Goal: Task Accomplishment & Management: Manage account settings

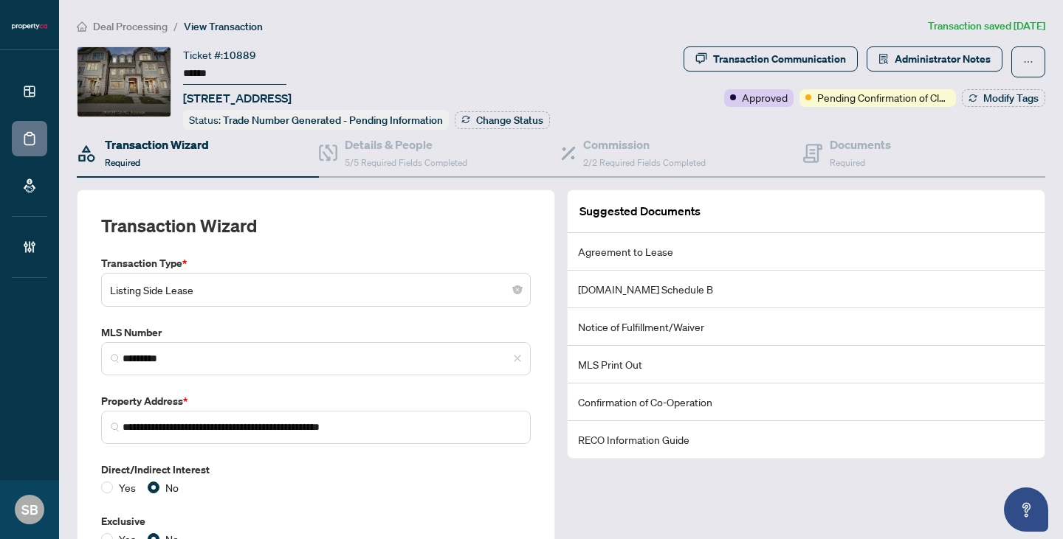
click at [154, 28] on span "Deal Processing" at bounding box center [130, 26] width 75 height 13
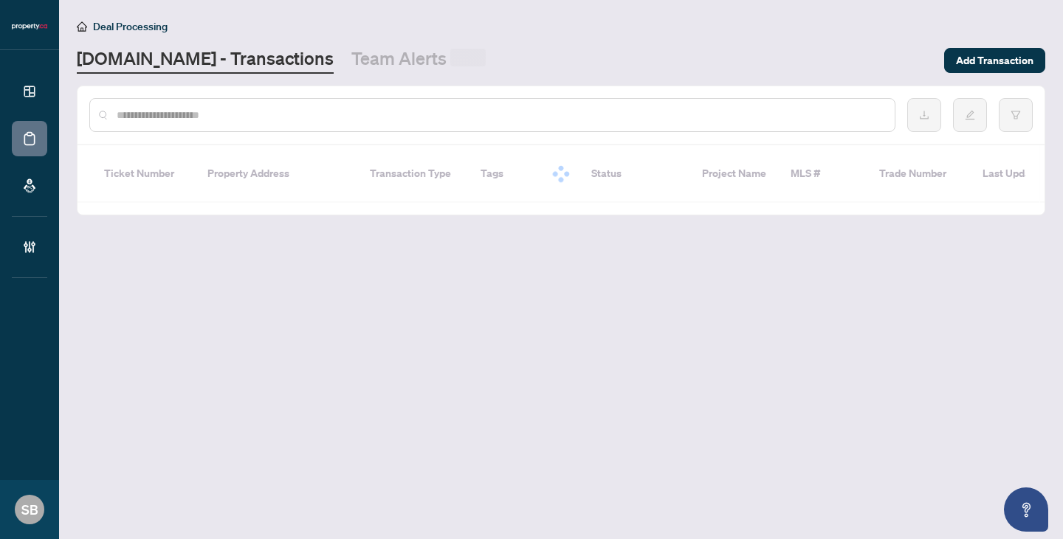
click at [193, 117] on input "text" at bounding box center [500, 115] width 766 height 16
paste input "******"
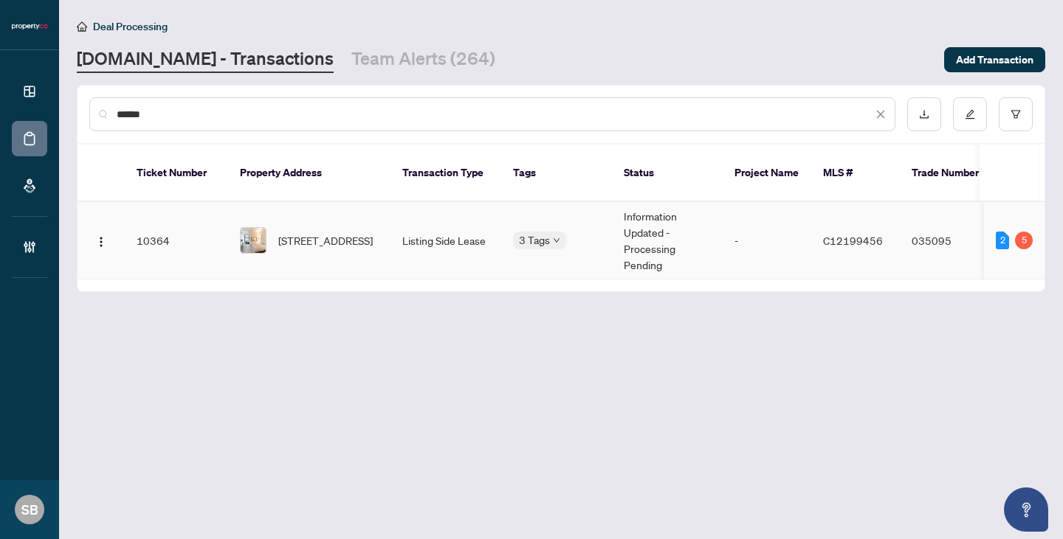
type input "******"
click at [356, 232] on span "[STREET_ADDRESS]" at bounding box center [325, 240] width 94 height 16
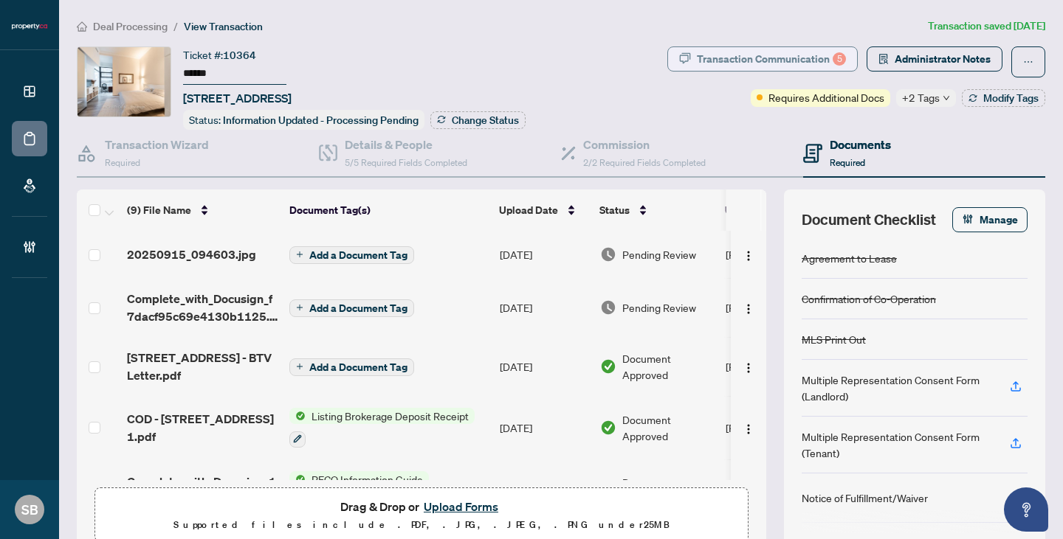
click at [812, 56] on div "Transaction Communication 5" at bounding box center [771, 59] width 149 height 24
type textarea "**********"
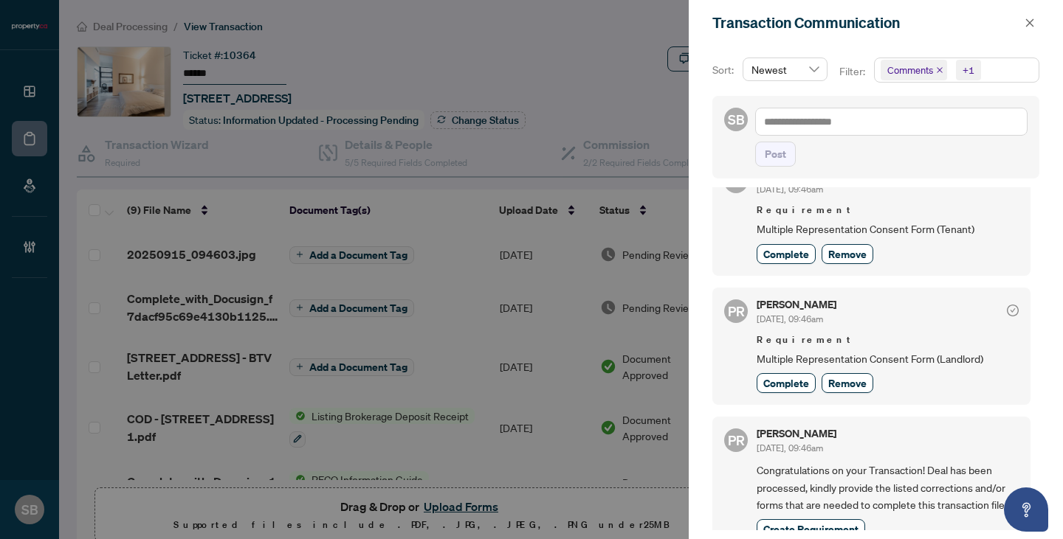
scroll to position [3, 0]
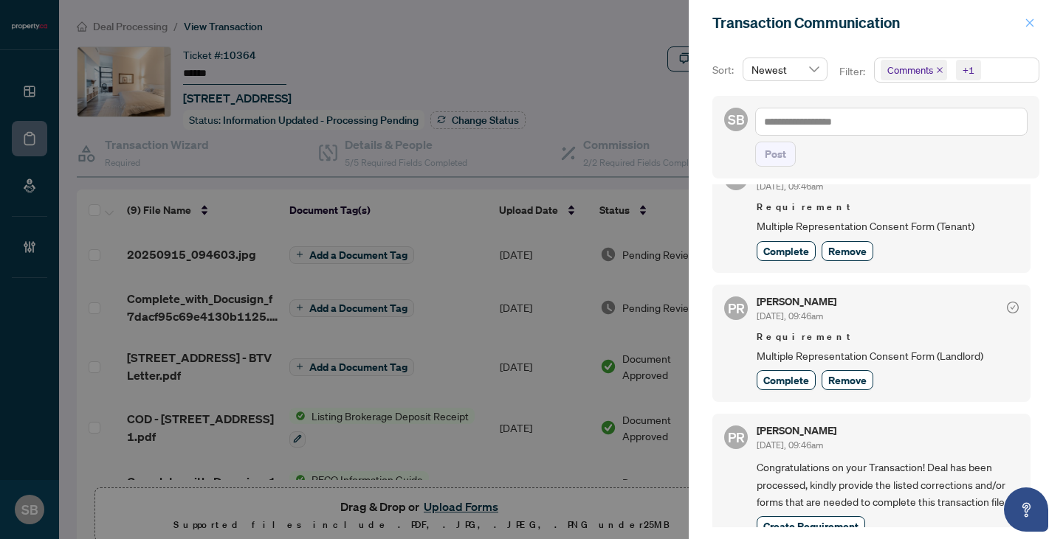
click at [1029, 27] on icon "close" at bounding box center [1029, 23] width 10 height 10
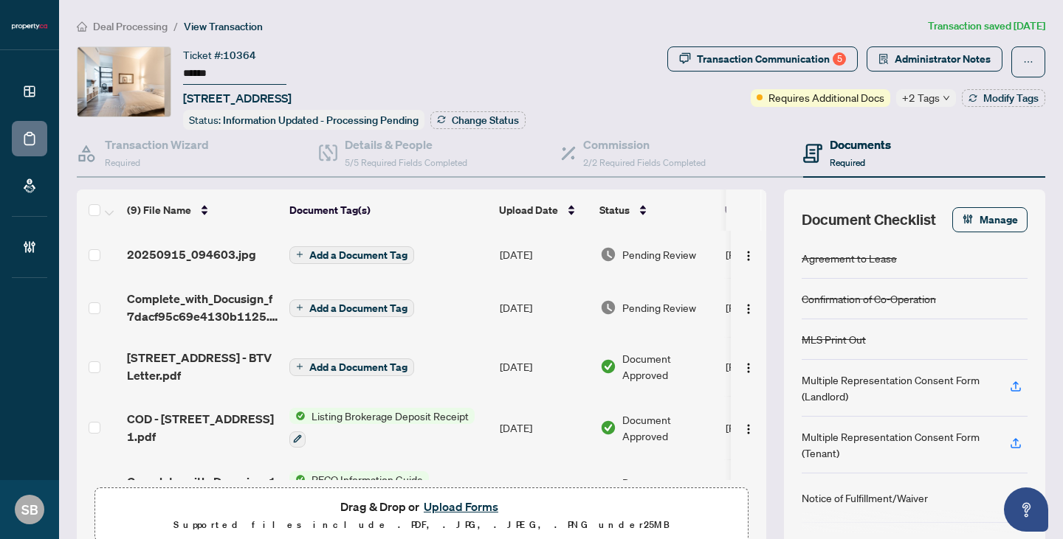
click at [928, 89] on span "+2 Tags" at bounding box center [921, 97] width 38 height 17
click at [929, 103] on span "Pending Confirmation of Closing" at bounding box center [977, 105] width 111 height 16
click at [811, 120] on div "Transaction Communication 5 Administrator Notes Requires Additional Docs +2 Tag…" at bounding box center [856, 87] width 384 height 83
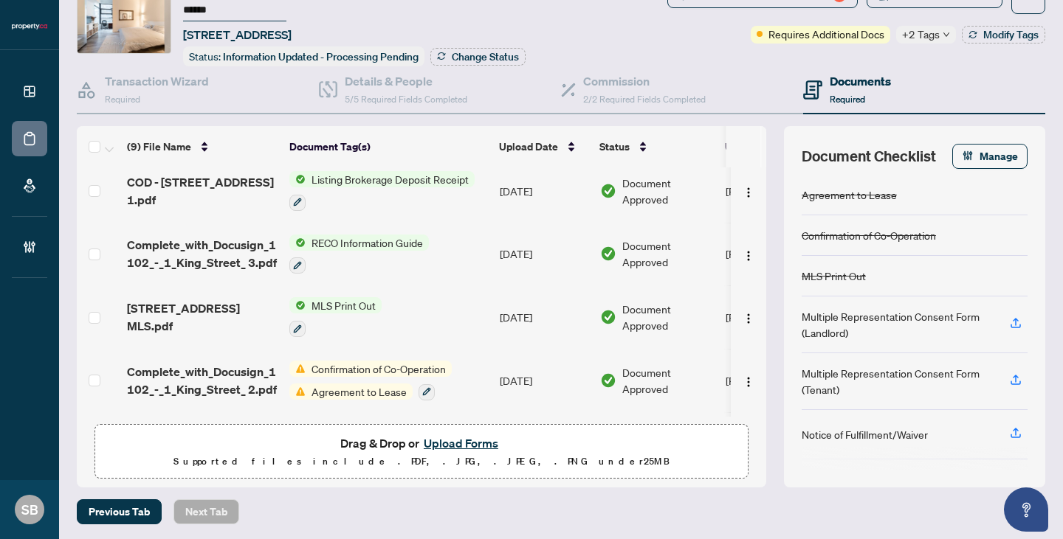
scroll to position [296, 0]
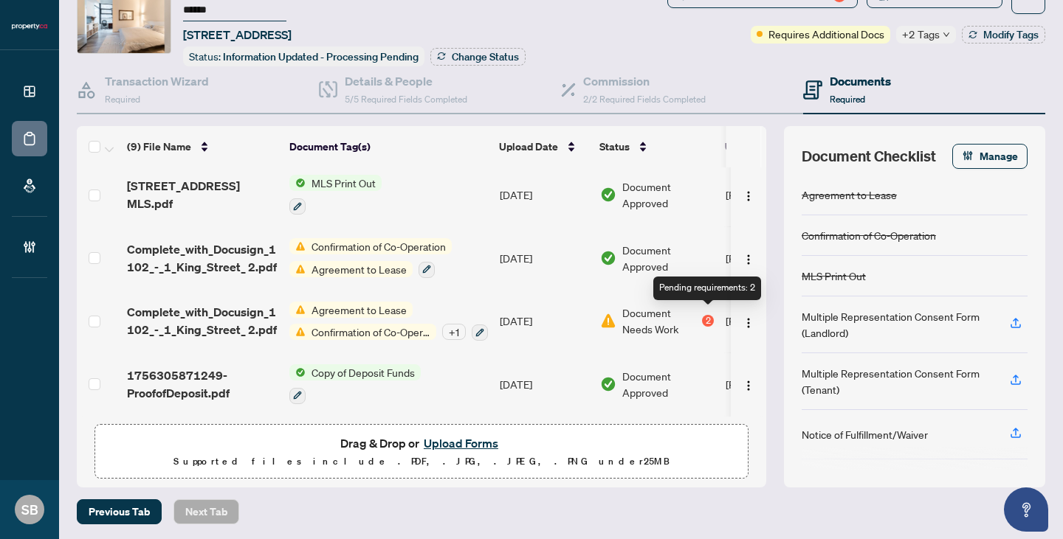
click at [705, 315] on div "2" at bounding box center [708, 321] width 12 height 12
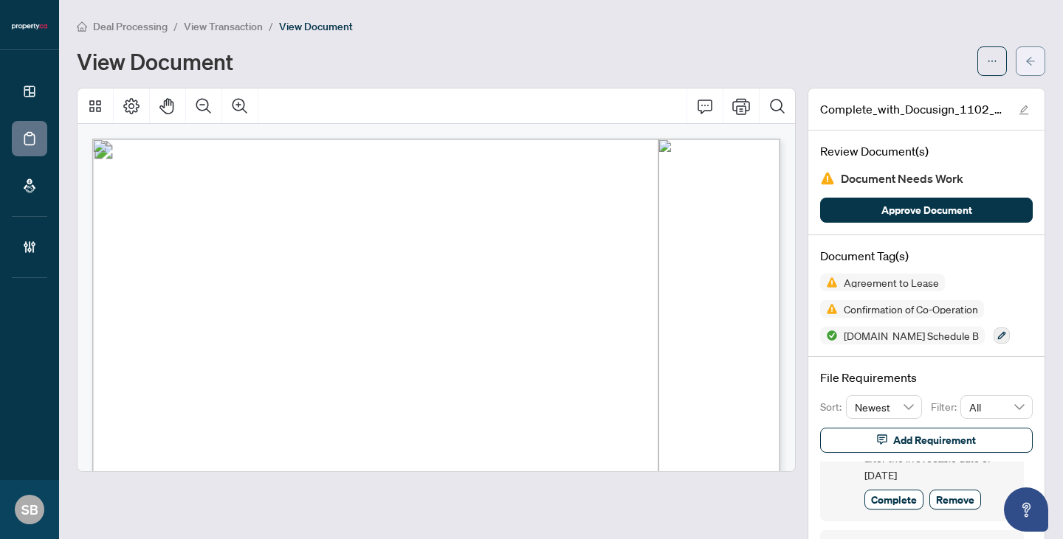
click at [1030, 62] on icon "arrow-left" at bounding box center [1030, 61] width 10 height 10
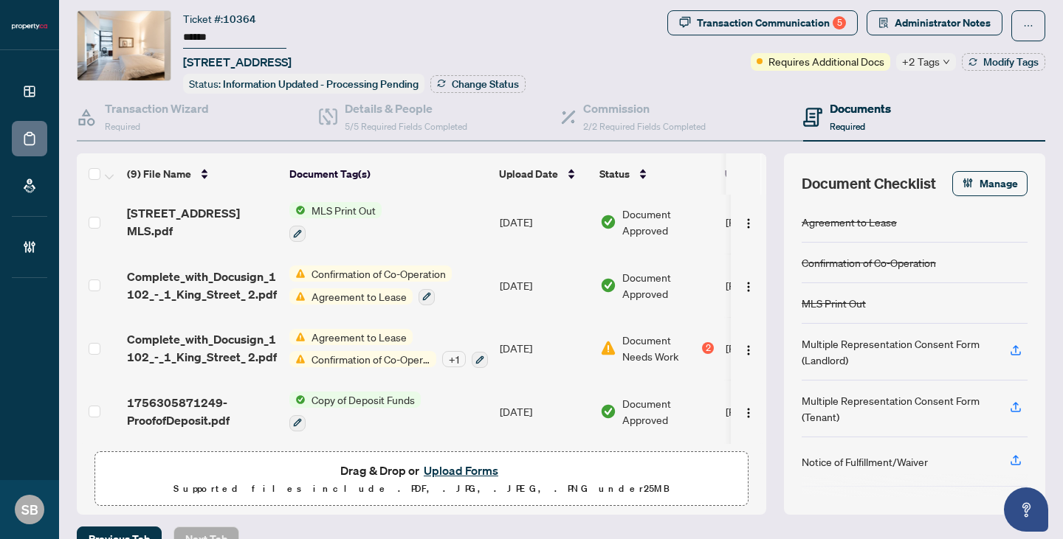
scroll to position [63, 0]
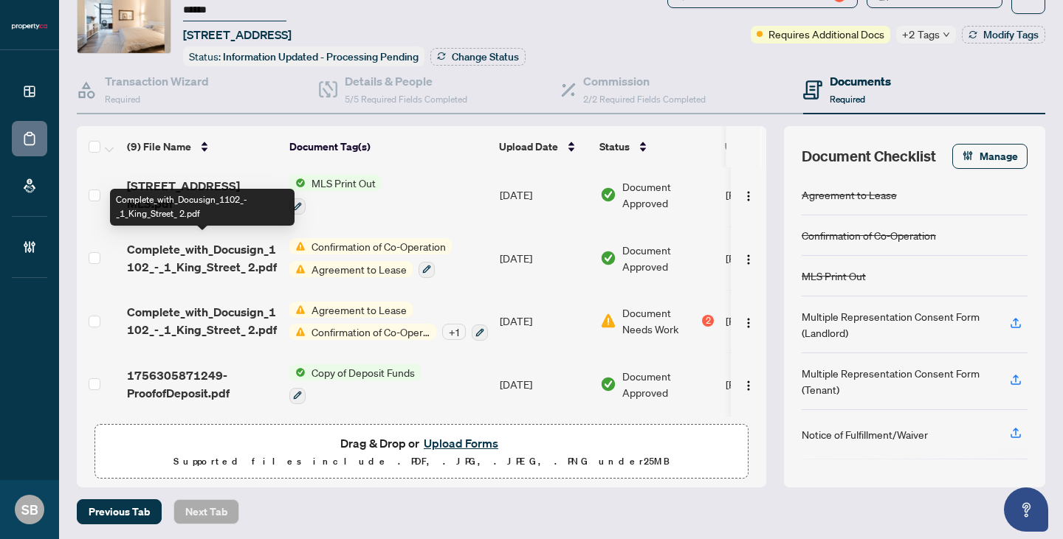
click at [258, 258] on span "Complete_with_Docusign_1102_-_1_King_Street_ 2.pdf" at bounding box center [202, 258] width 151 height 35
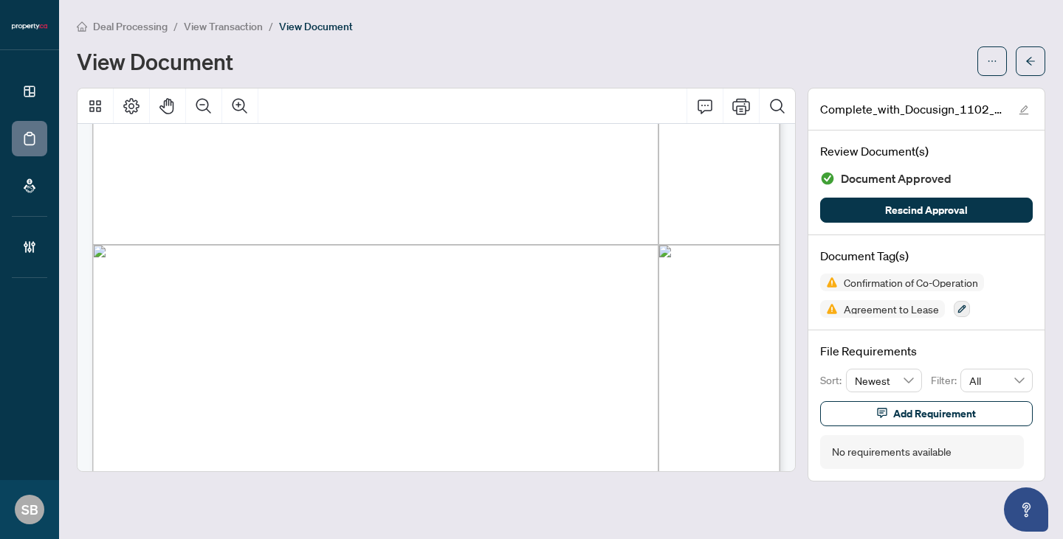
scroll to position [457, 0]
click at [1015, 64] on button "button" at bounding box center [1030, 61] width 30 height 30
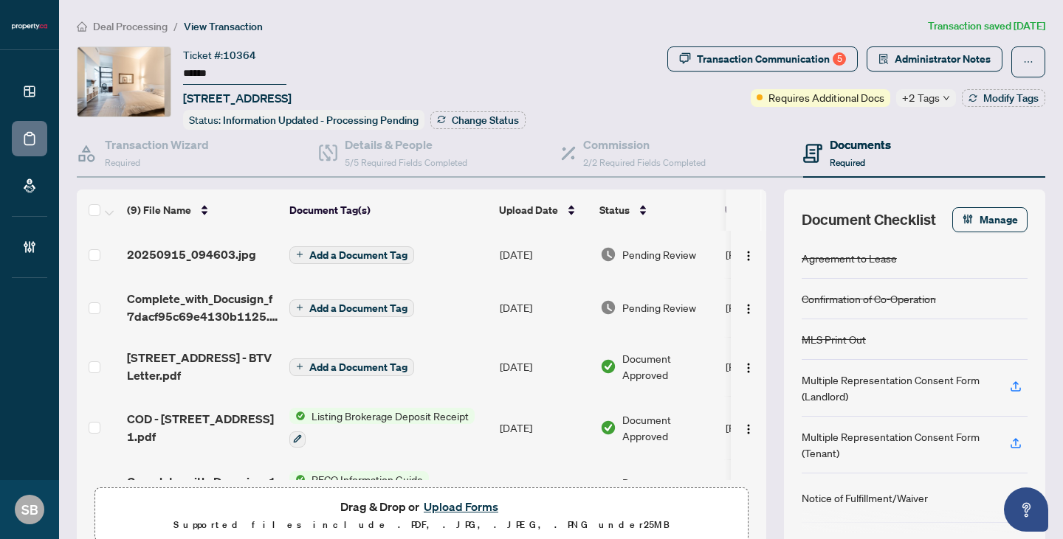
click at [547, 300] on td "[DATE]" at bounding box center [544, 307] width 100 height 59
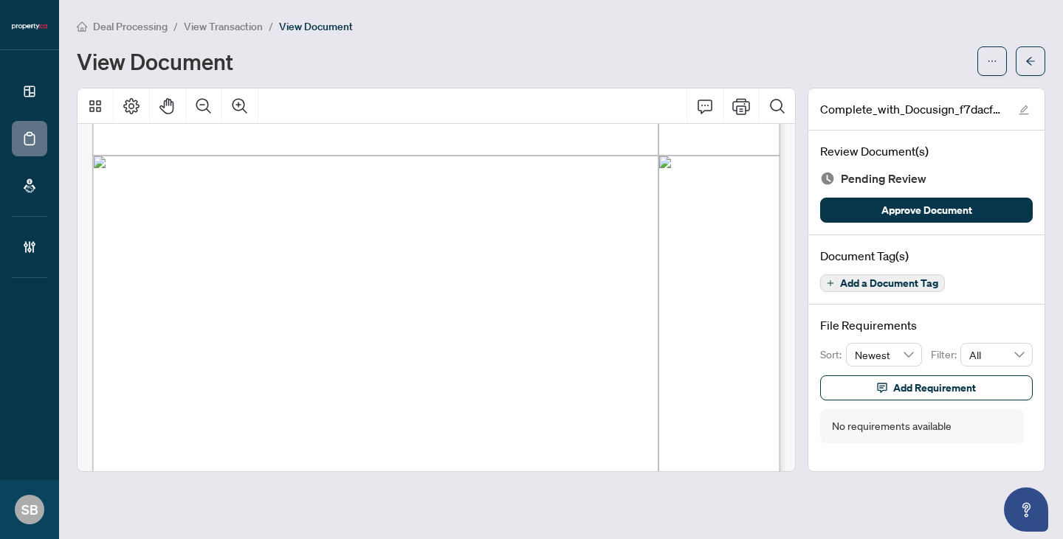
scroll to position [572, 0]
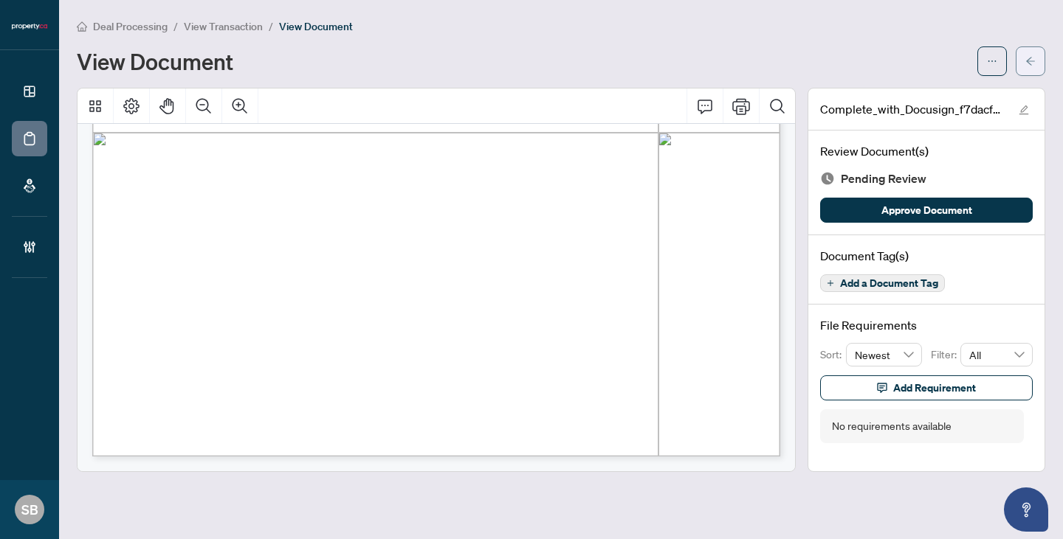
click at [1020, 66] on button "button" at bounding box center [1030, 61] width 30 height 30
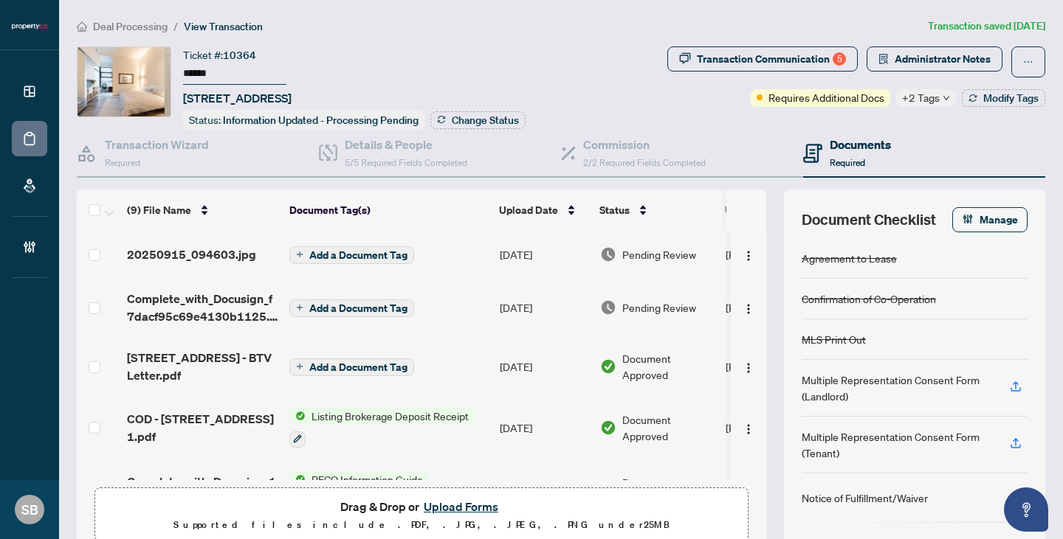
click at [657, 252] on span "Pending Review" at bounding box center [659, 254] width 74 height 16
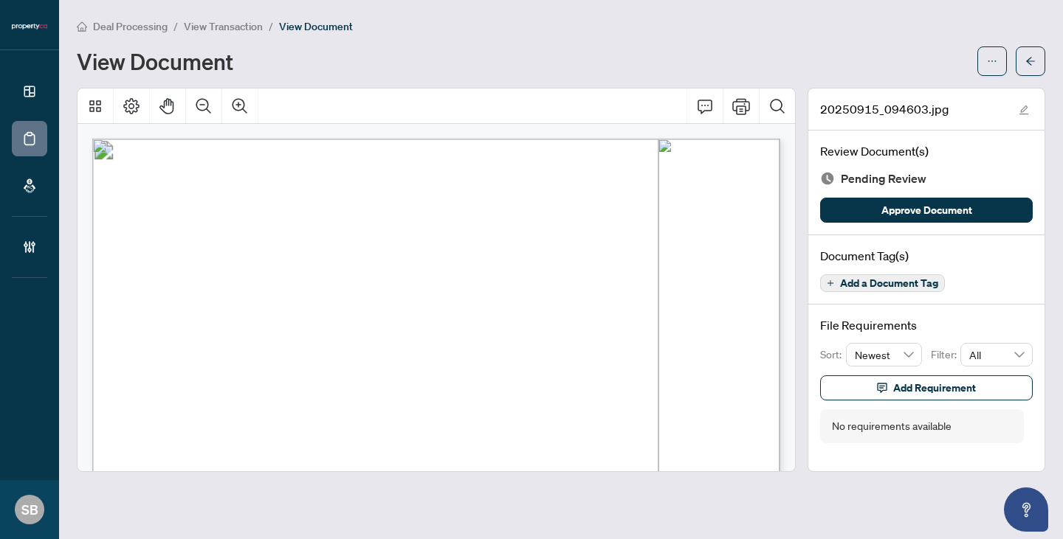
scroll to position [145, 0]
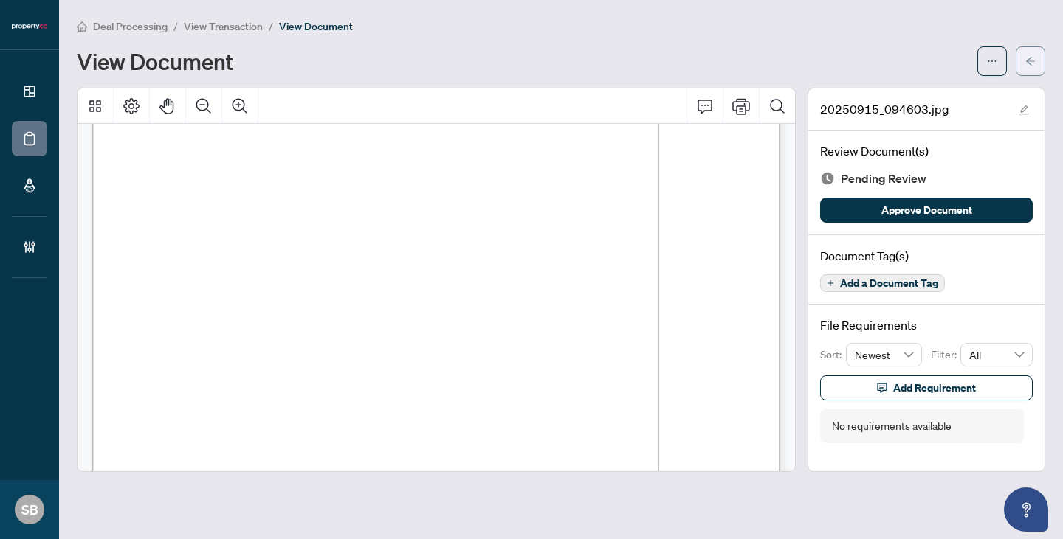
click at [1026, 65] on icon "arrow-left" at bounding box center [1030, 61] width 10 height 10
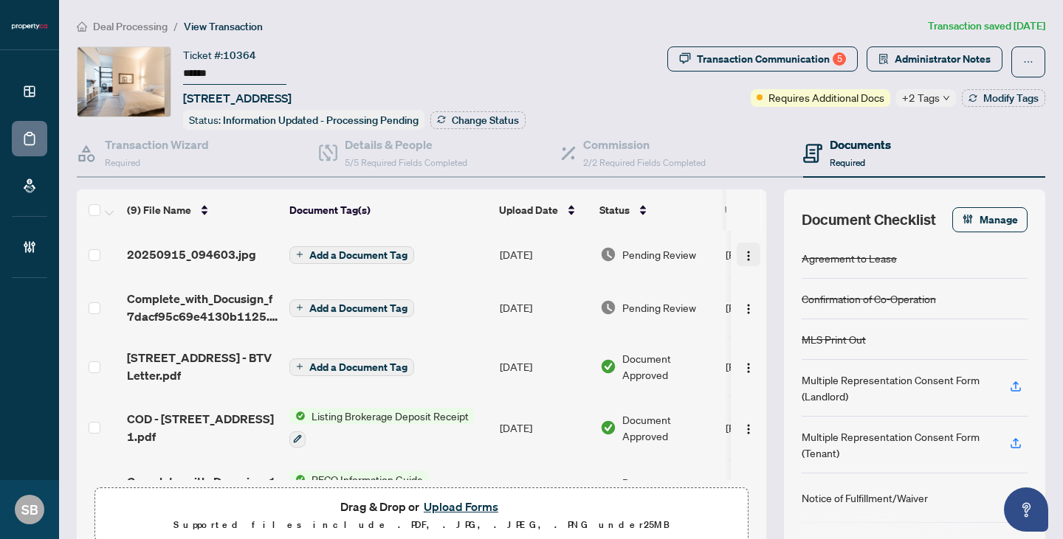
click at [742, 251] on img "button" at bounding box center [748, 256] width 12 height 12
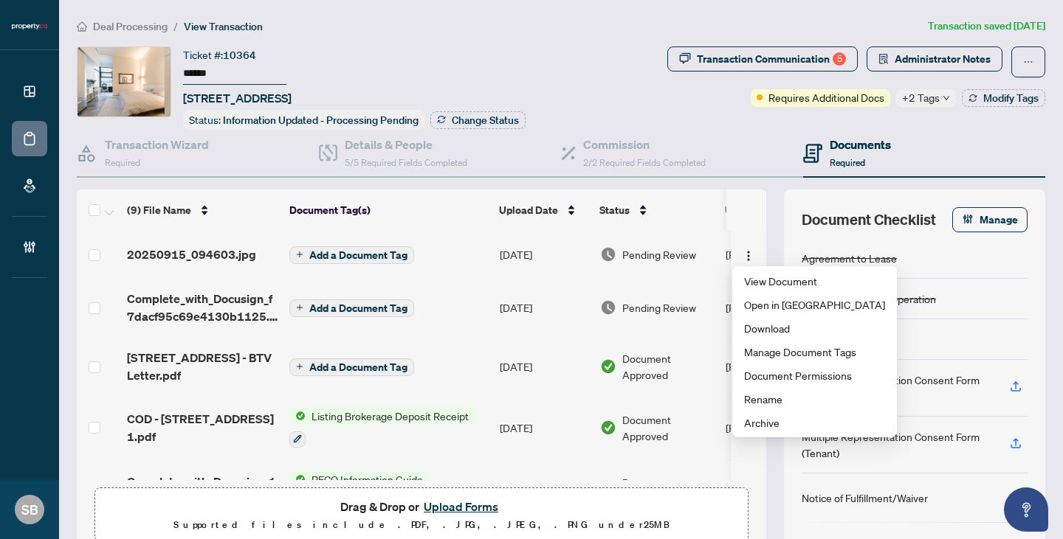
click at [671, 260] on td "Pending Review" at bounding box center [656, 254] width 125 height 47
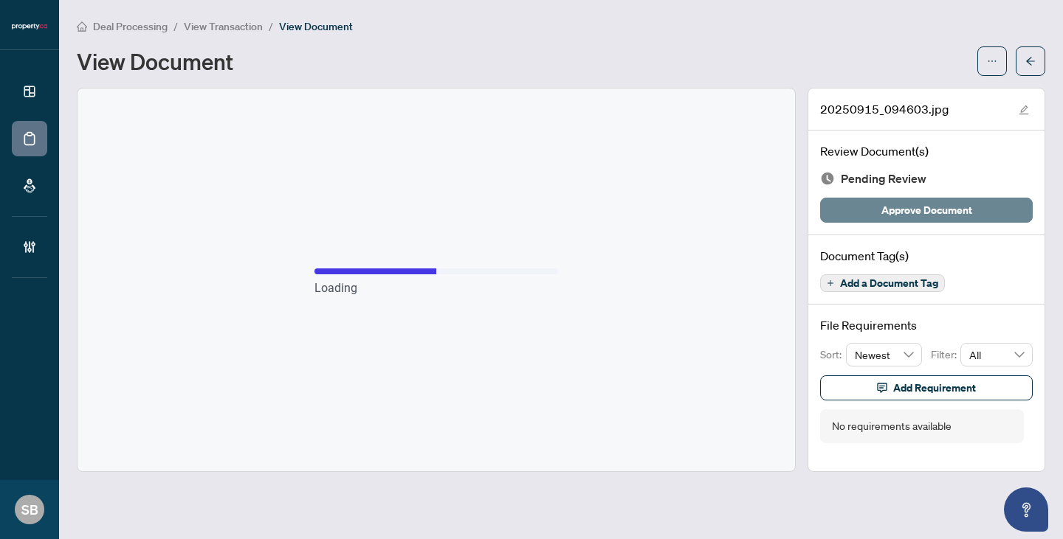
click at [923, 207] on span "Approve Document" at bounding box center [926, 210] width 91 height 24
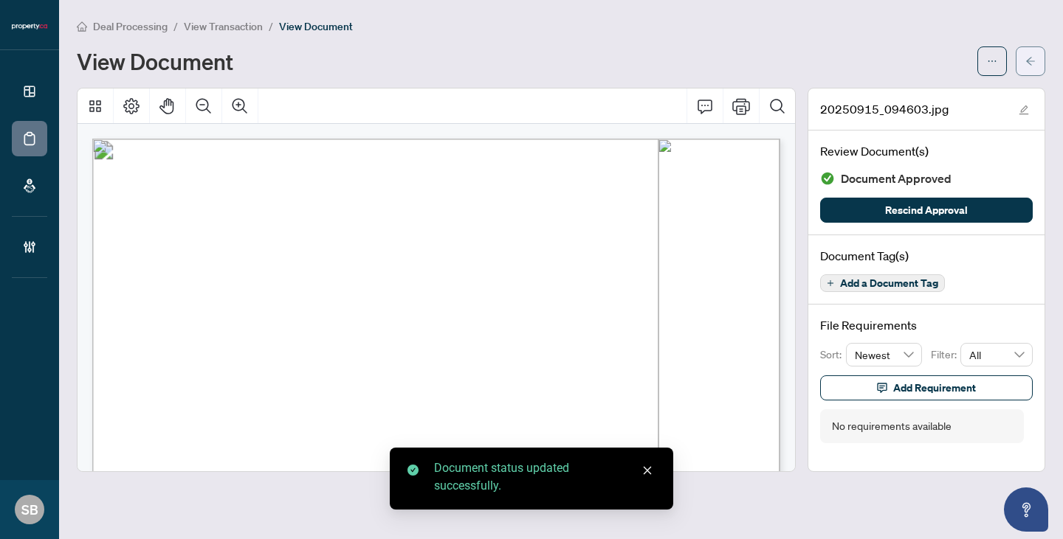
click at [1025, 54] on span "button" at bounding box center [1030, 61] width 10 height 24
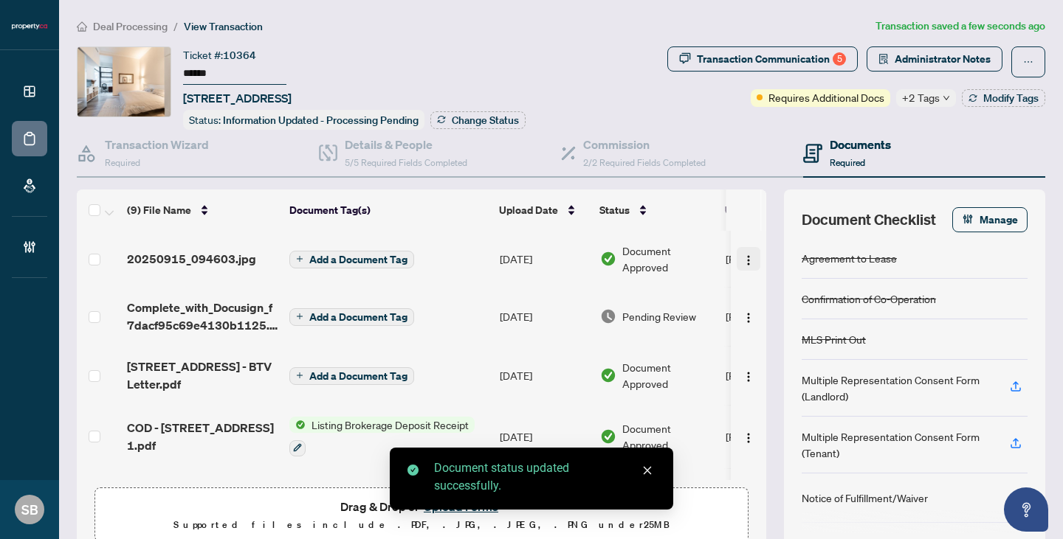
click at [750, 259] on button "button" at bounding box center [748, 259] width 24 height 24
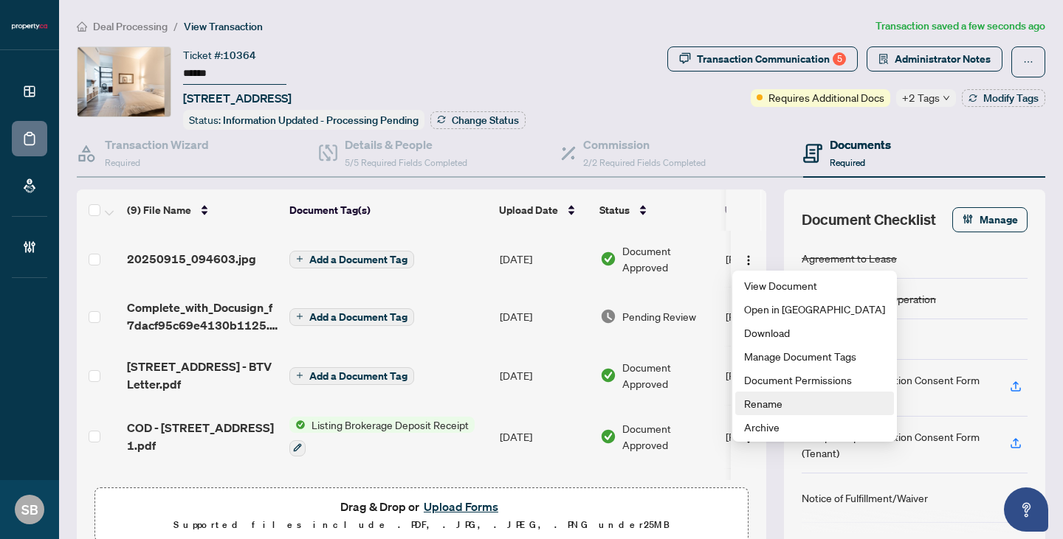
click at [773, 402] on span "Rename" at bounding box center [814, 403] width 141 height 16
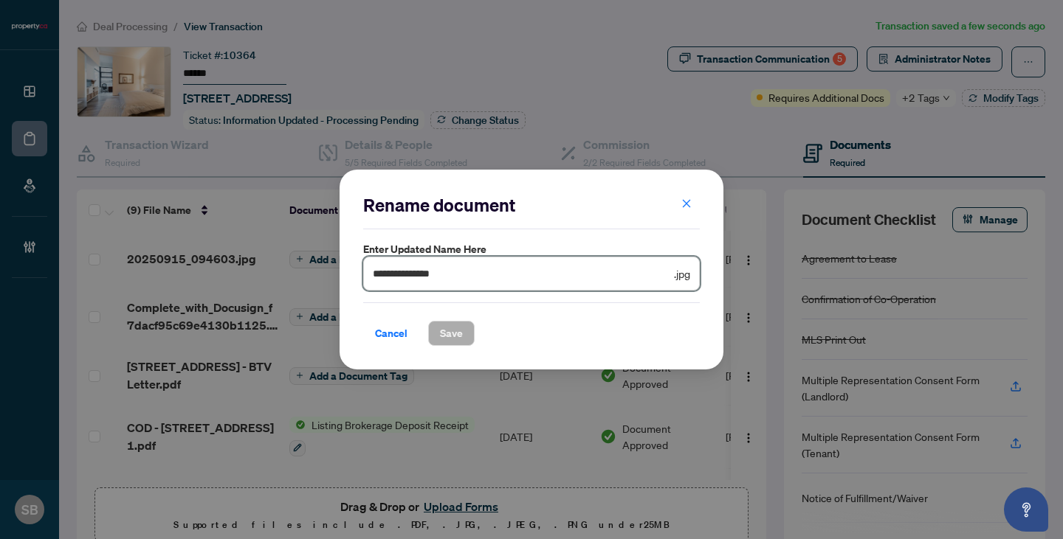
drag, startPoint x: 471, startPoint y: 273, endPoint x: 1, endPoint y: 80, distance: 508.6
click at [1, 80] on div "**********" at bounding box center [531, 269] width 1063 height 539
paste input "text"
type input "**********"
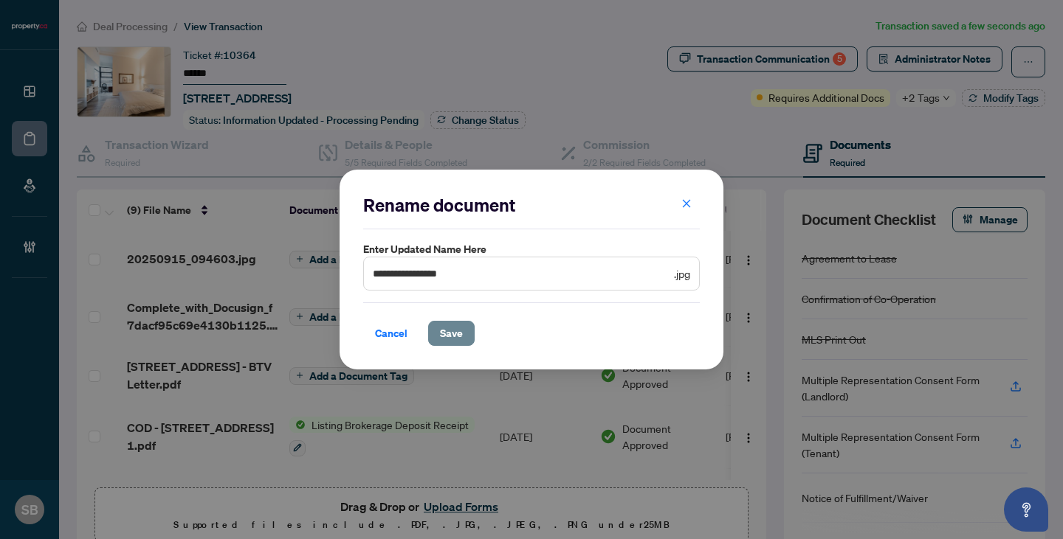
click at [462, 345] on button "Save" at bounding box center [451, 333] width 46 height 25
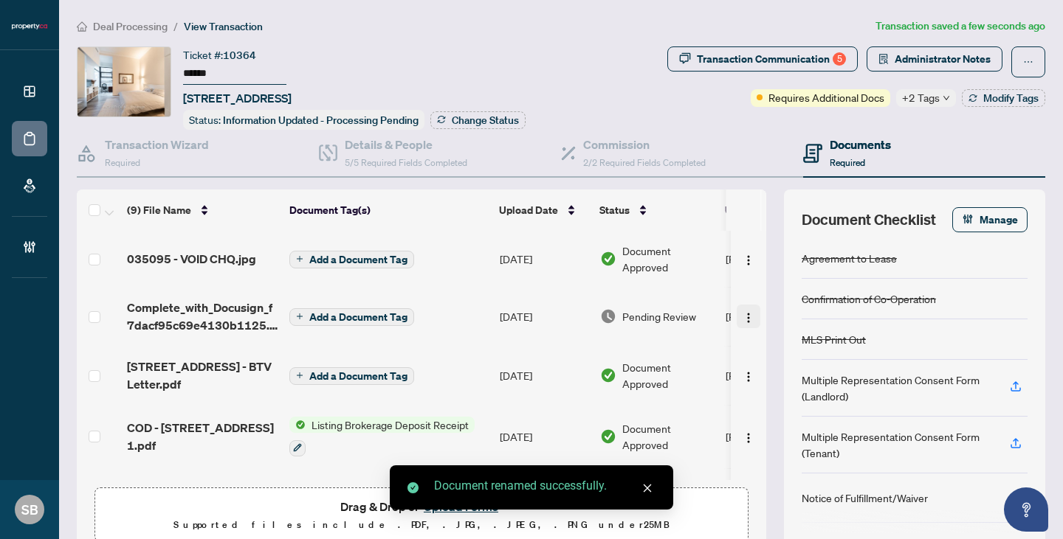
click at [742, 317] on img "button" at bounding box center [748, 318] width 12 height 12
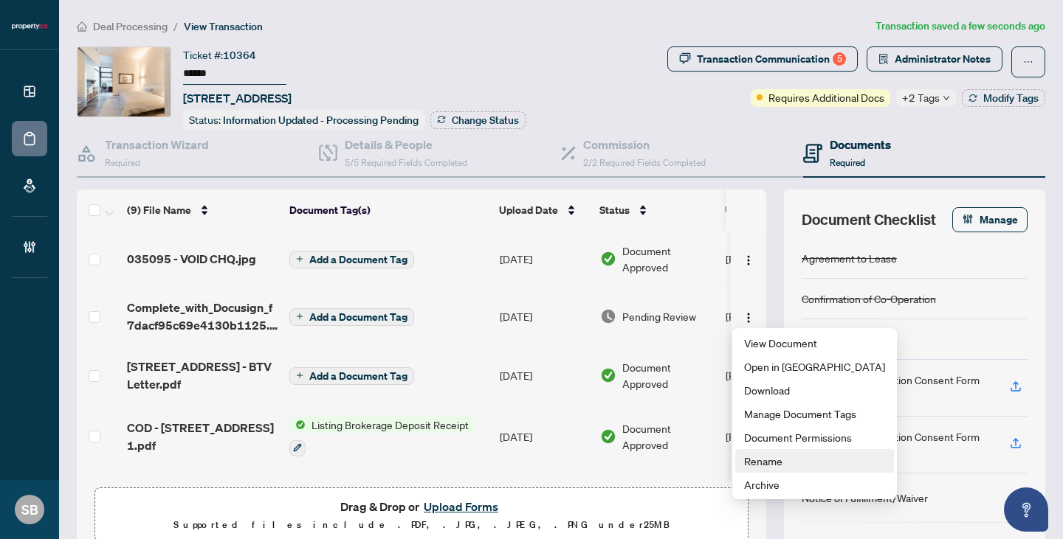
click at [767, 457] on span "Rename" at bounding box center [814, 461] width 141 height 16
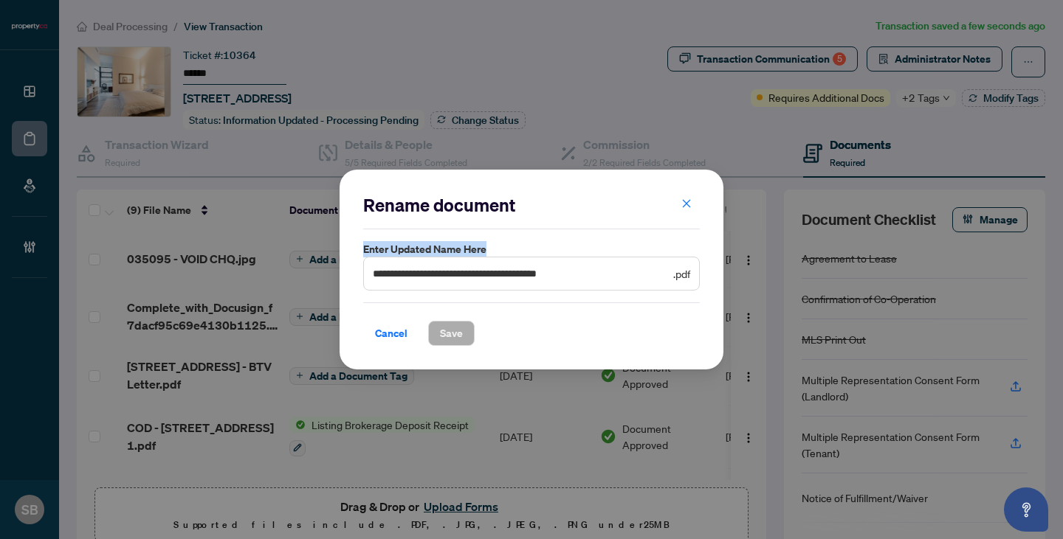
drag, startPoint x: 621, startPoint y: 284, endPoint x: 402, endPoint y: 216, distance: 229.4
click at [402, 216] on div "**********" at bounding box center [531, 269] width 336 height 153
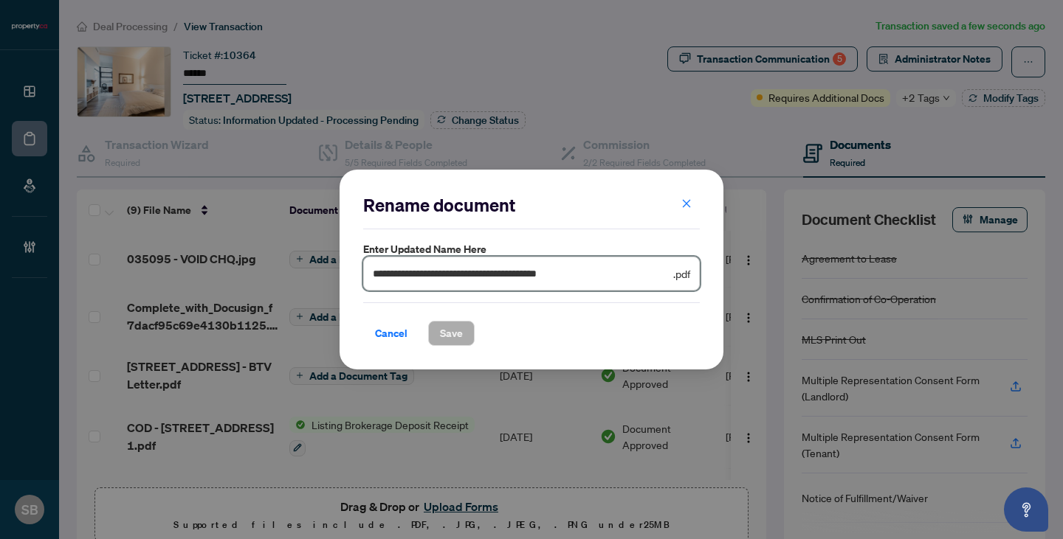
click at [631, 276] on input "**********" at bounding box center [521, 274] width 297 height 16
drag, startPoint x: 631, startPoint y: 276, endPoint x: 296, endPoint y: 80, distance: 388.3
click at [296, 80] on div "**********" at bounding box center [531, 269] width 1063 height 539
paste input "text"
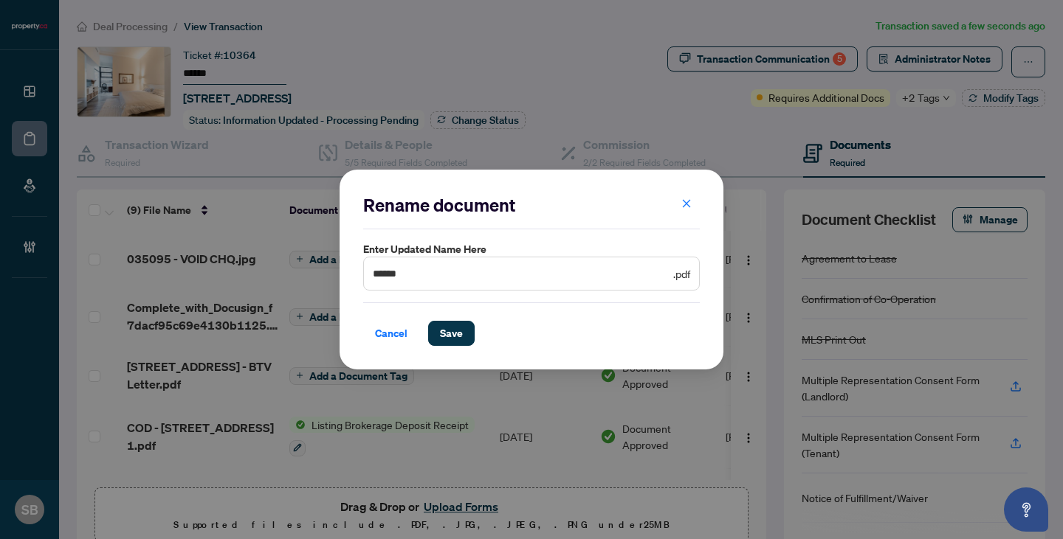
click at [607, 286] on span "****** .pdf" at bounding box center [531, 274] width 336 height 34
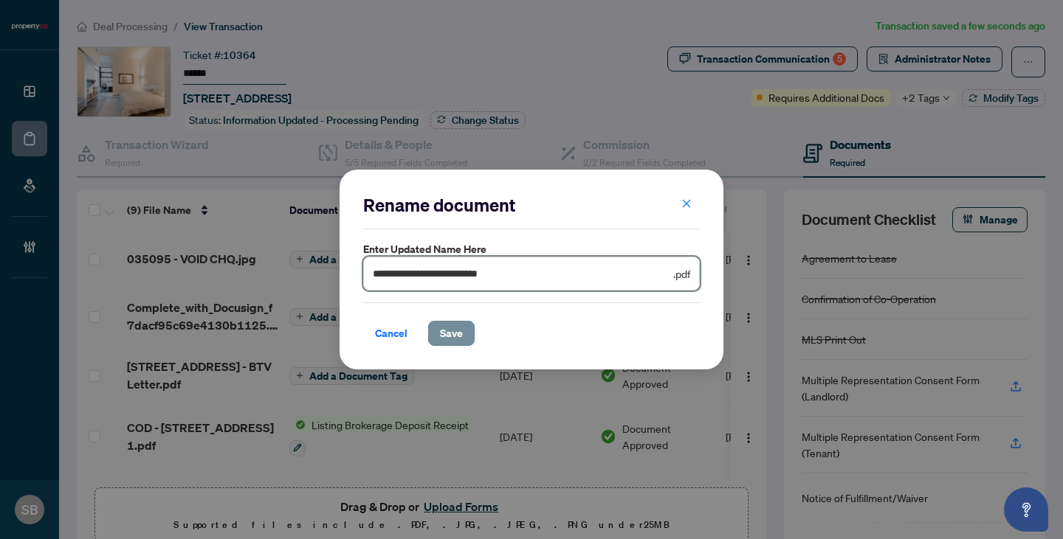
type input "**********"
click at [460, 337] on span "Save" at bounding box center [451, 334] width 23 height 24
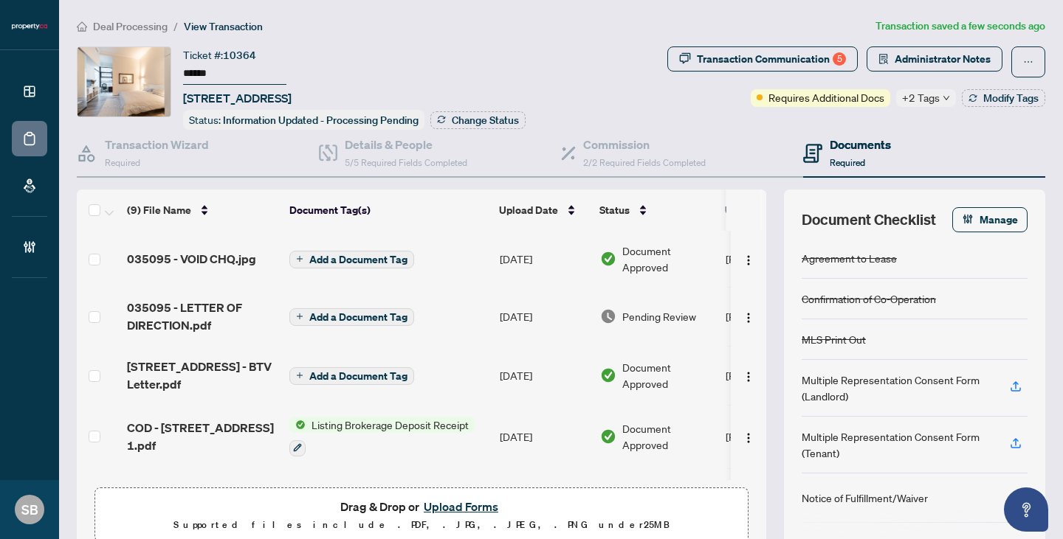
click at [643, 322] on td "Pending Review" at bounding box center [656, 316] width 125 height 59
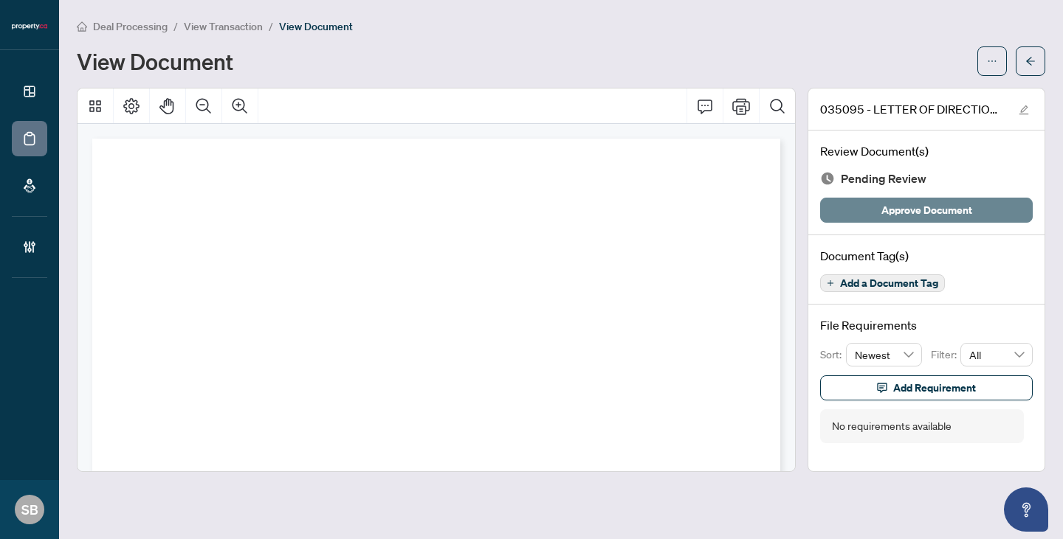
click at [894, 218] on span "Approve Document" at bounding box center [926, 210] width 91 height 24
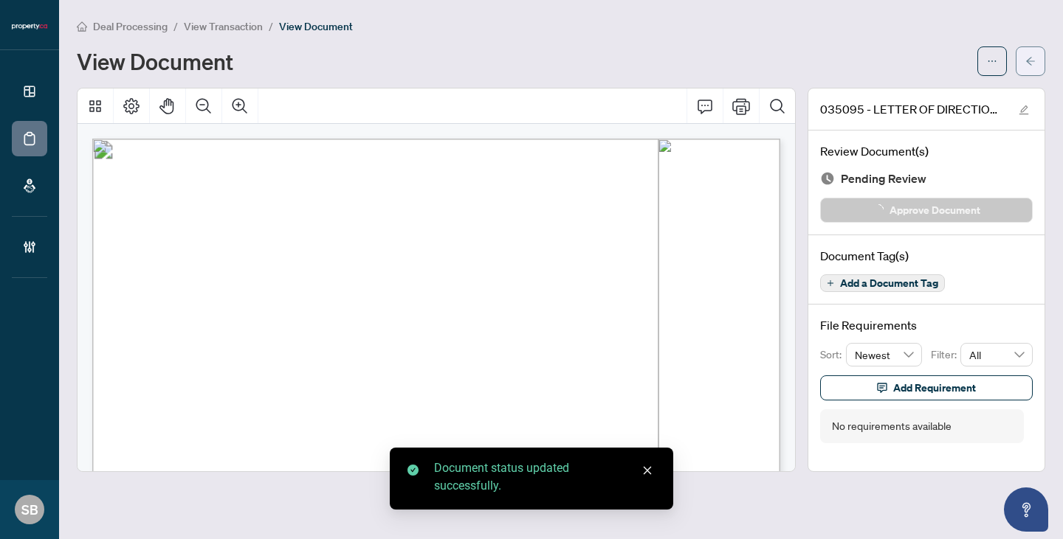
click at [1026, 63] on icon "arrow-left" at bounding box center [1030, 61] width 10 height 10
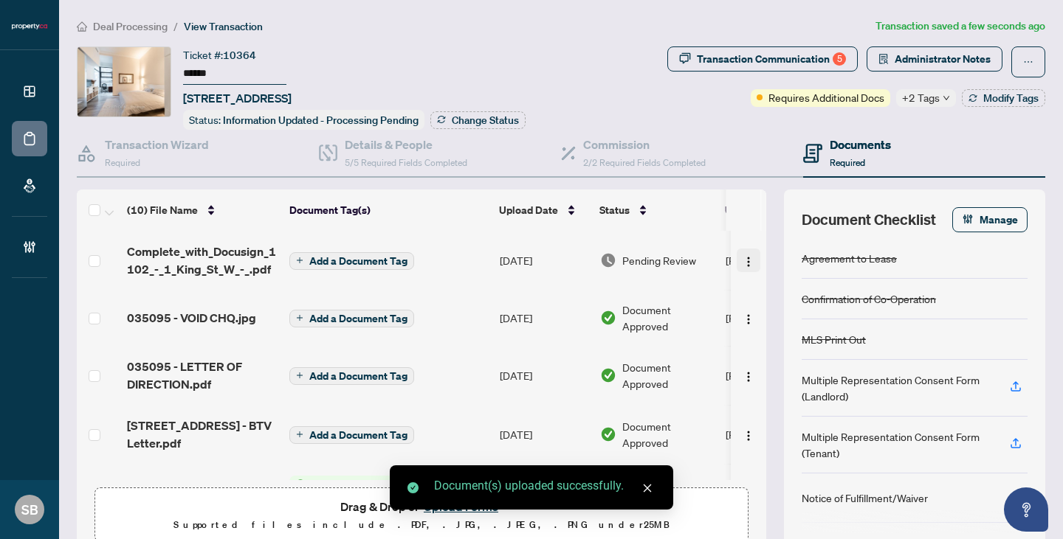
click at [748, 256] on img "button" at bounding box center [748, 262] width 12 height 12
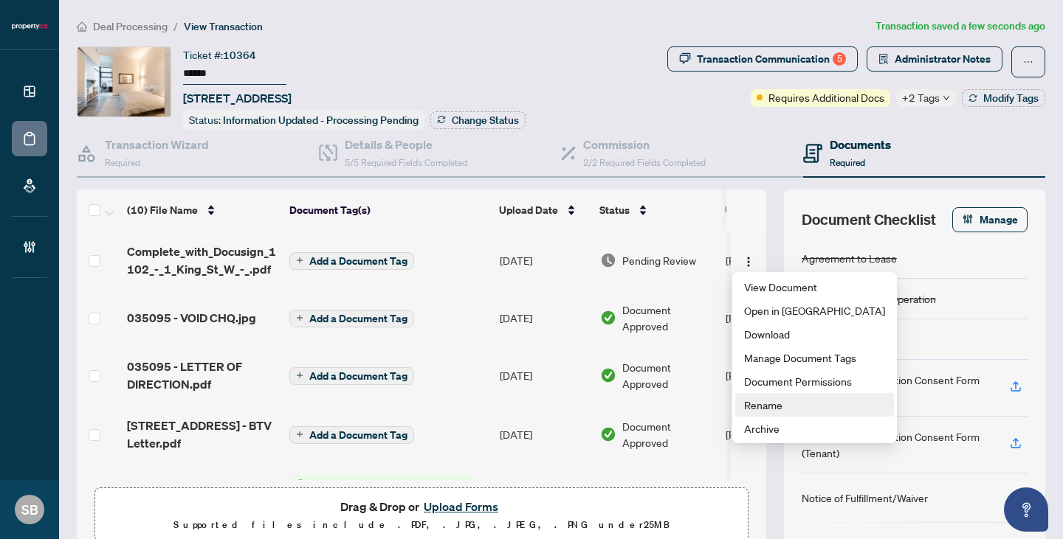
click at [764, 406] on span "Rename" at bounding box center [814, 405] width 141 height 16
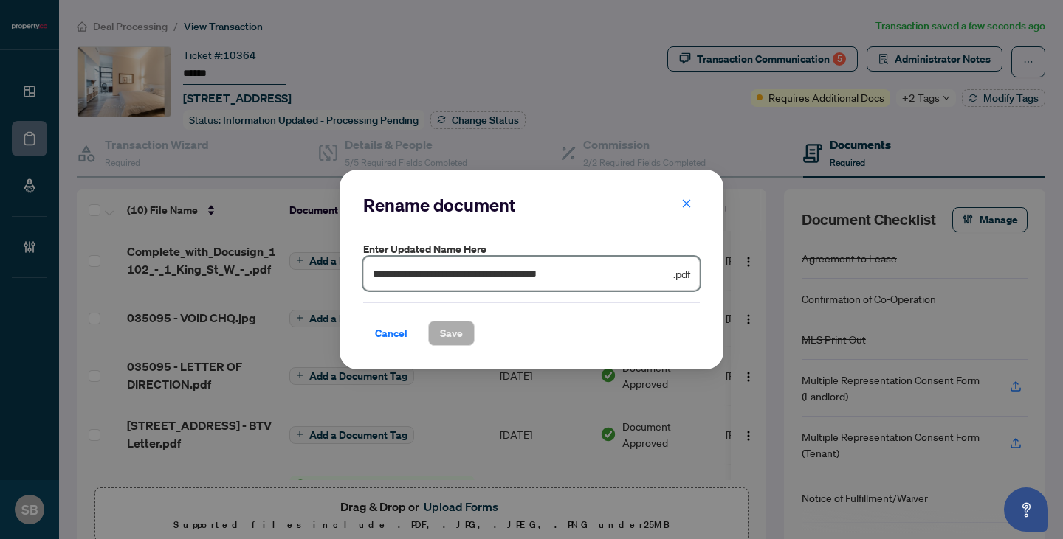
drag, startPoint x: 620, startPoint y: 282, endPoint x: 426, endPoint y: 205, distance: 208.0
click at [428, 207] on div "**********" at bounding box center [531, 269] width 336 height 153
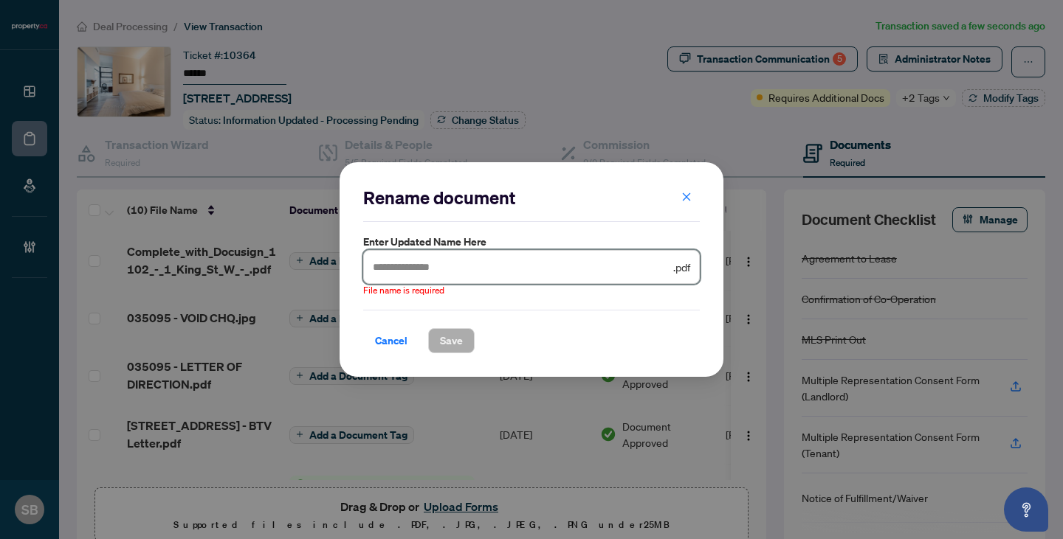
paste input "******"
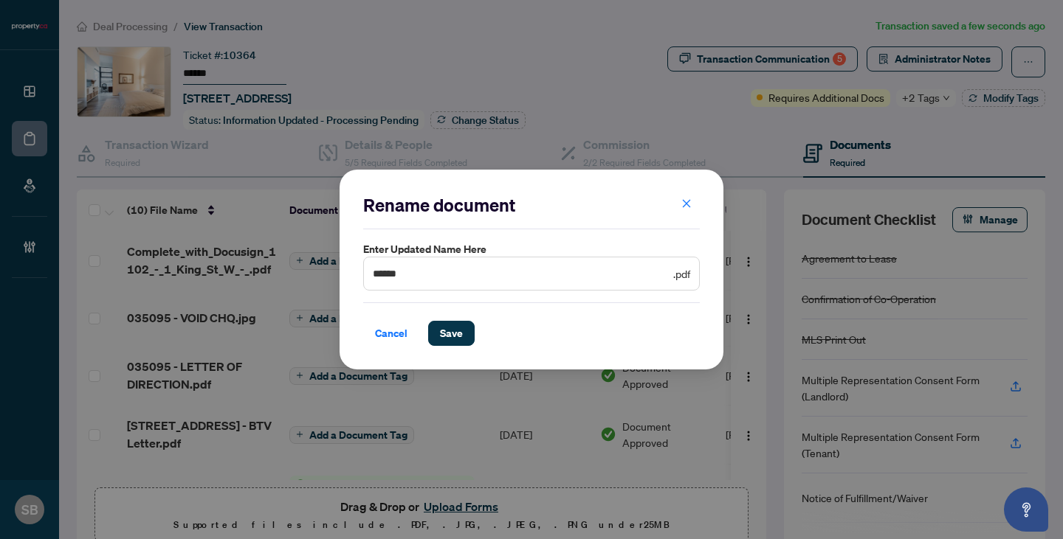
click at [596, 286] on span "****** .pdf" at bounding box center [531, 274] width 336 height 34
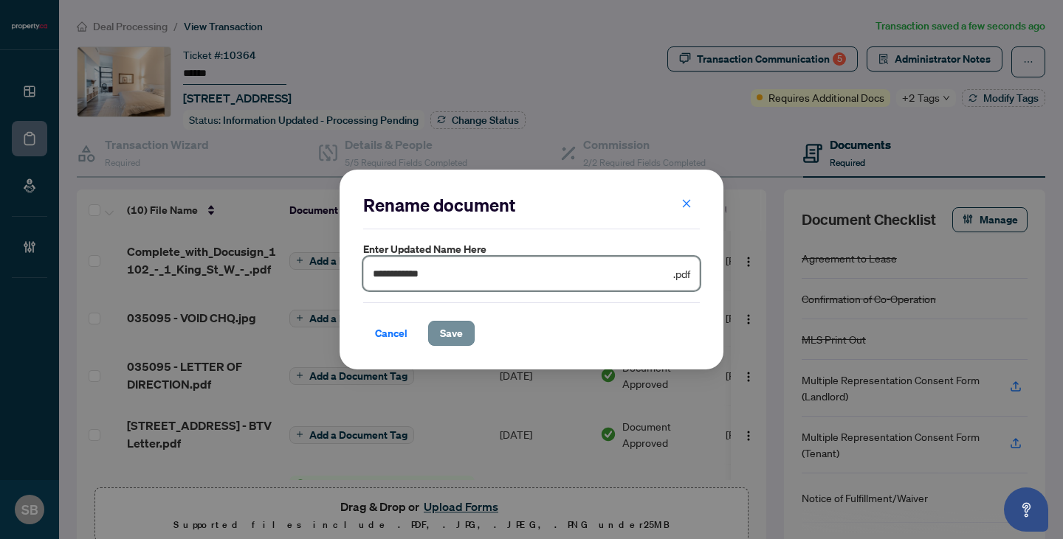
type input "**********"
click at [455, 330] on span "Save" at bounding box center [451, 334] width 23 height 24
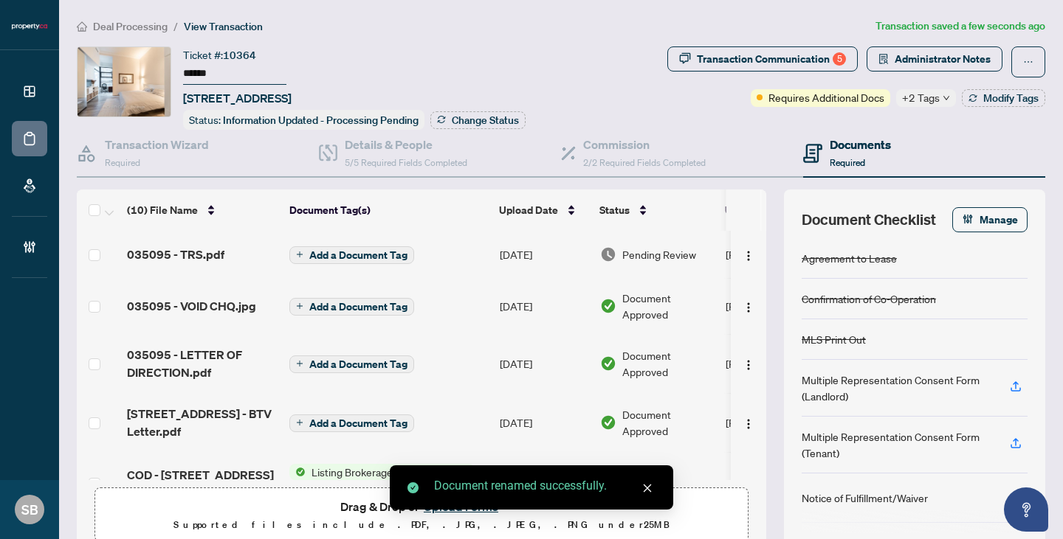
click at [672, 256] on span "Pending Review" at bounding box center [659, 254] width 74 height 16
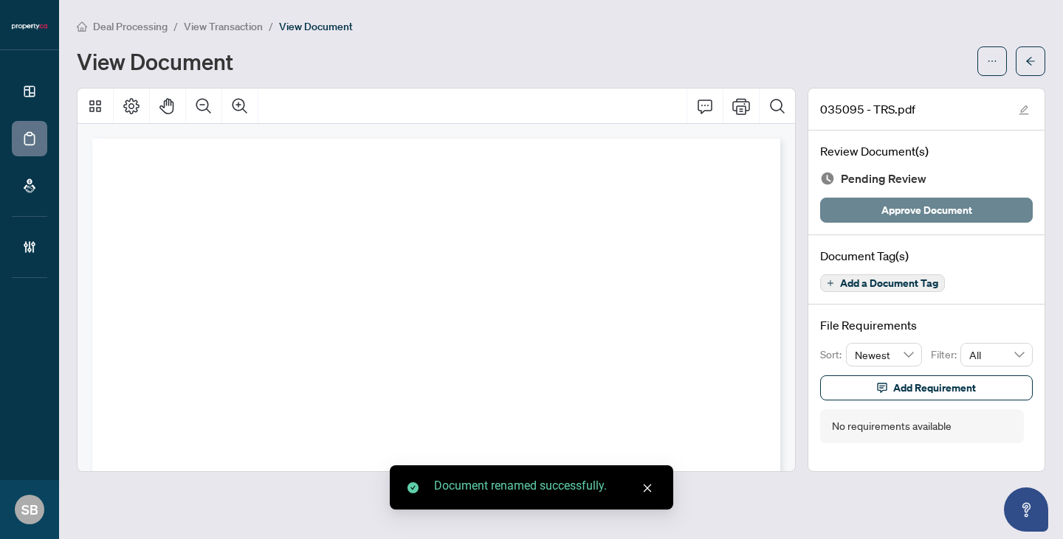
click at [862, 218] on button "Approve Document" at bounding box center [926, 210] width 213 height 25
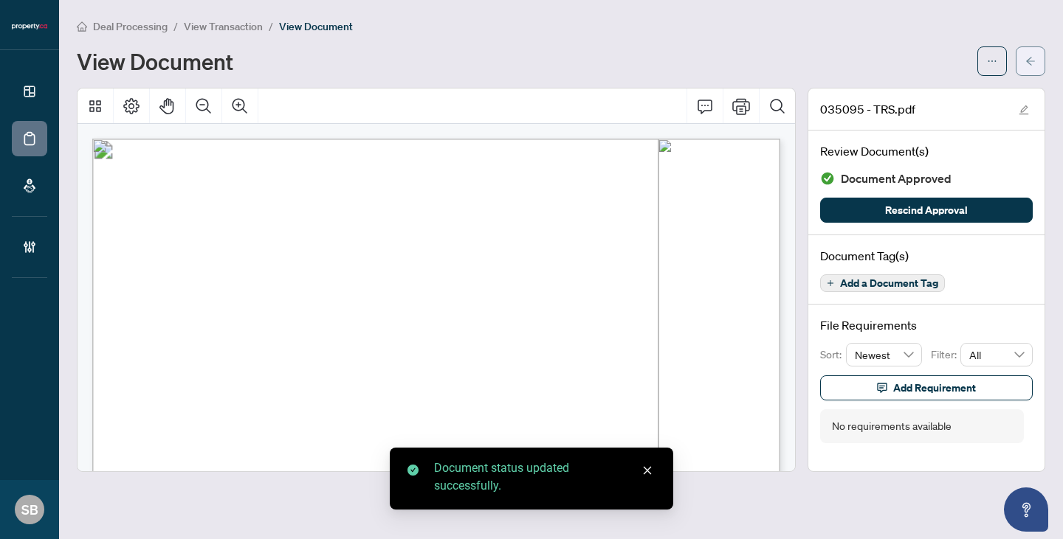
click at [1039, 63] on button "button" at bounding box center [1030, 61] width 30 height 30
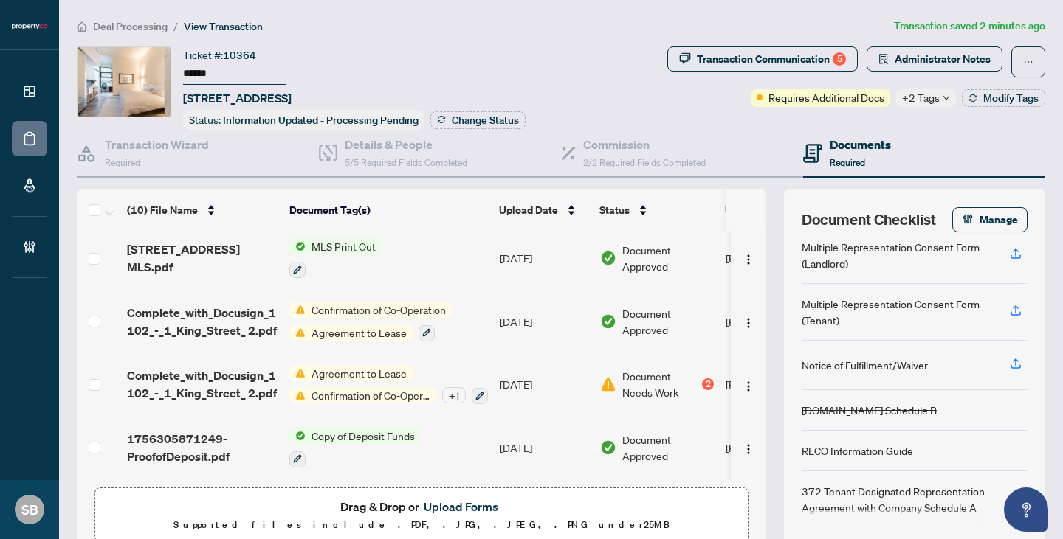
scroll to position [361, 0]
click at [722, 58] on div "Transaction Communication 5" at bounding box center [771, 59] width 149 height 24
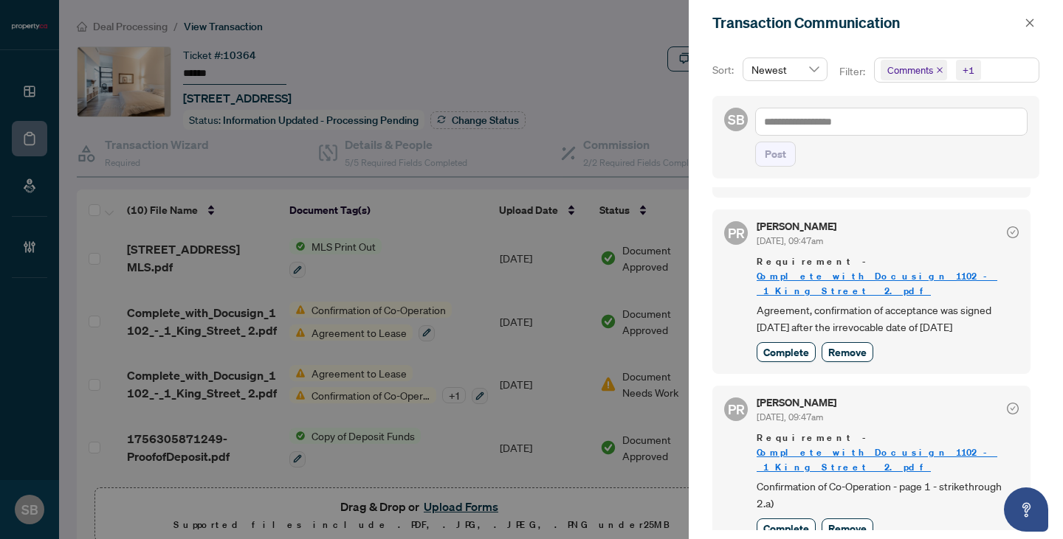
scroll to position [1114, 0]
click at [563, 348] on div at bounding box center [531, 269] width 1063 height 539
click at [536, 326] on div at bounding box center [531, 269] width 1063 height 539
click at [533, 314] on div at bounding box center [531, 269] width 1063 height 539
click at [524, 341] on div at bounding box center [531, 269] width 1063 height 539
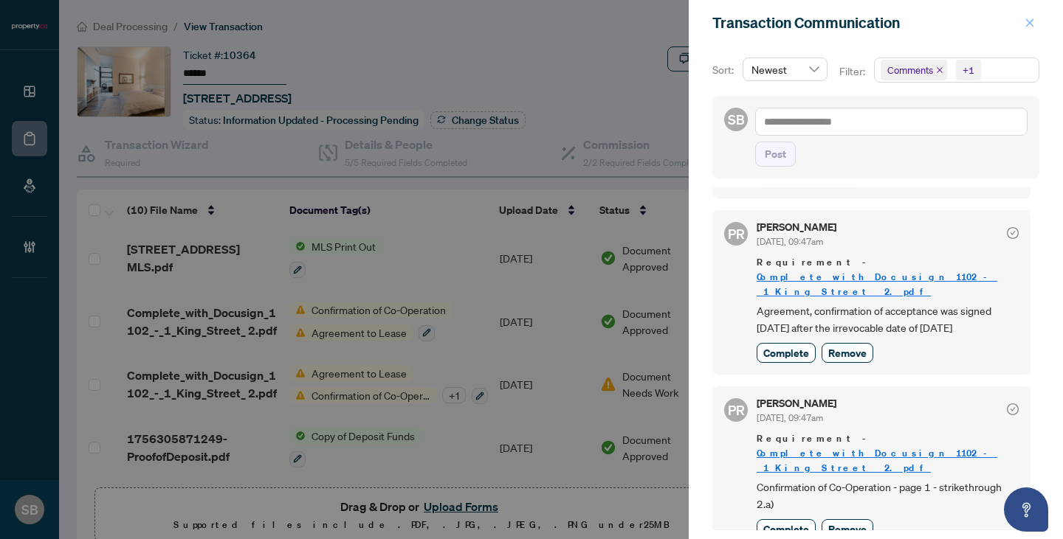
click at [1029, 21] on icon "close" at bounding box center [1029, 23] width 10 height 10
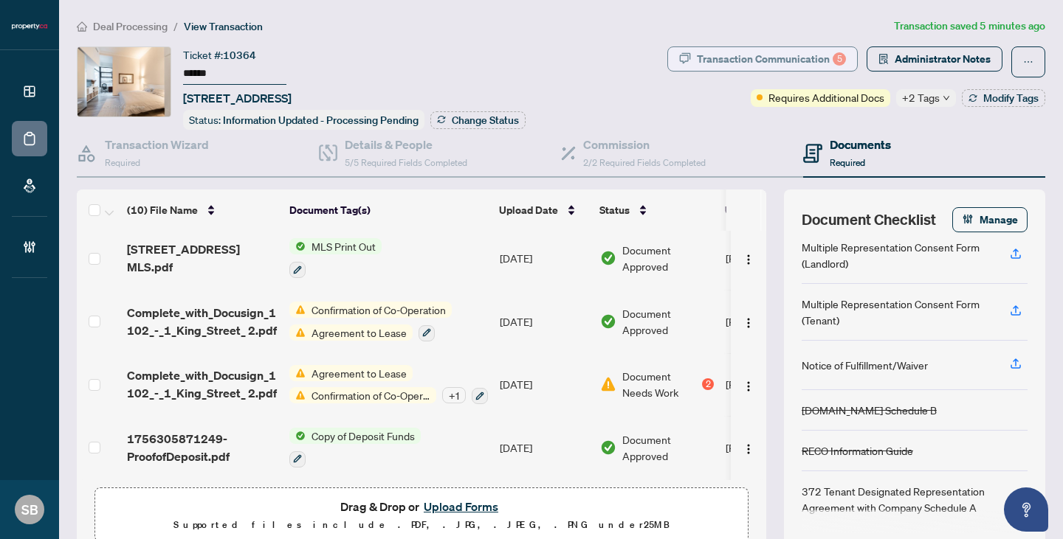
click at [794, 53] on div "Transaction Communication 5" at bounding box center [771, 59] width 149 height 24
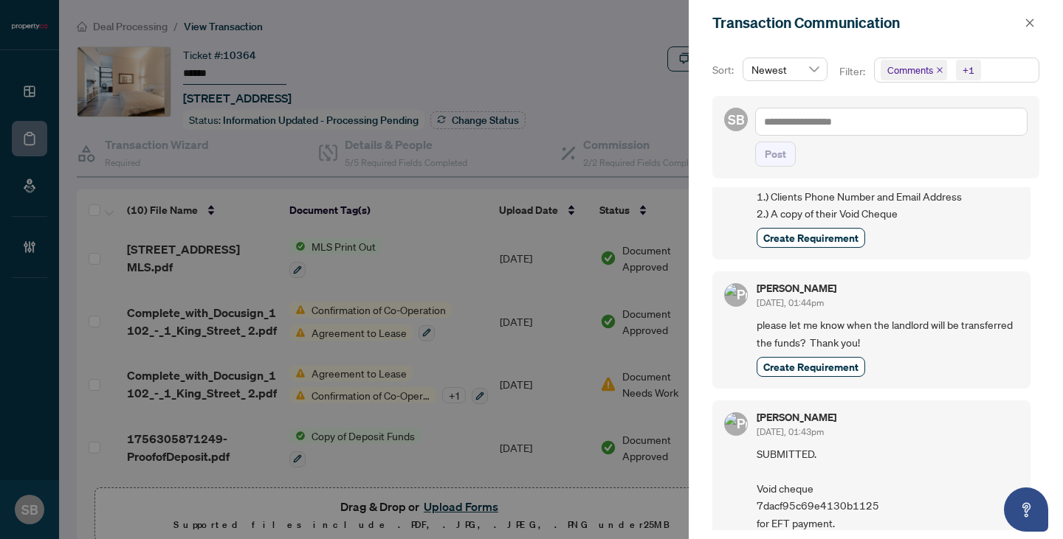
scroll to position [0, 0]
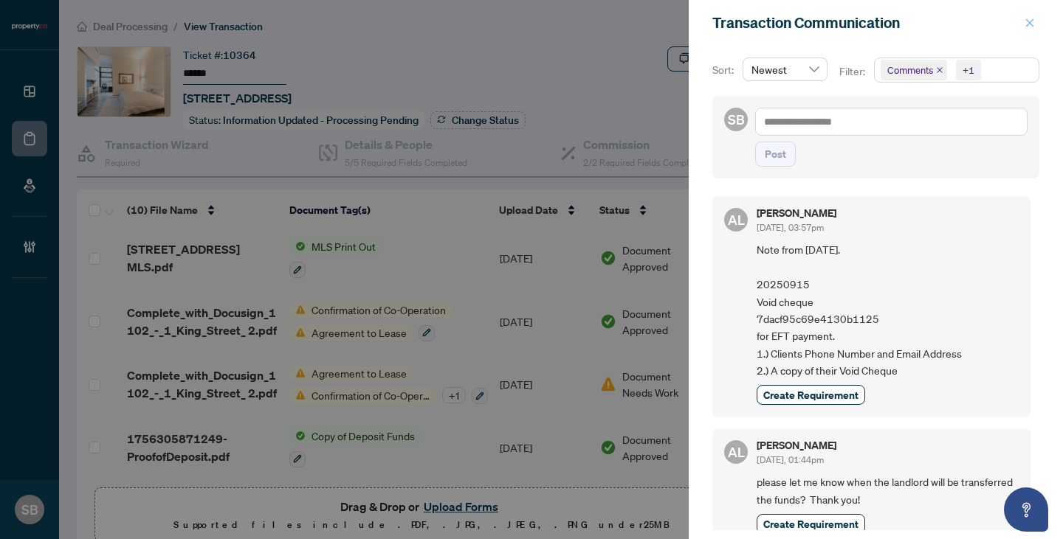
click at [1027, 32] on span "button" at bounding box center [1029, 23] width 10 height 24
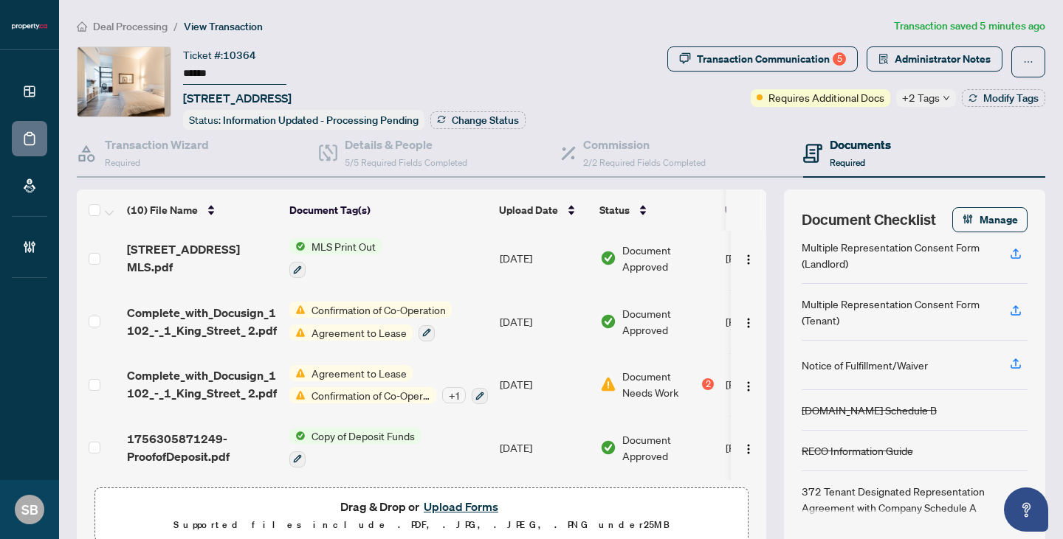
click at [927, 103] on span "+2 Tags" at bounding box center [921, 97] width 38 height 17
click at [851, 107] on div "Transaction Communication 5 Administrator Notes Requires Additional Docs +2 Tag…" at bounding box center [856, 87] width 384 height 83
click at [1019, 93] on span "Modify Tags" at bounding box center [1010, 98] width 55 height 10
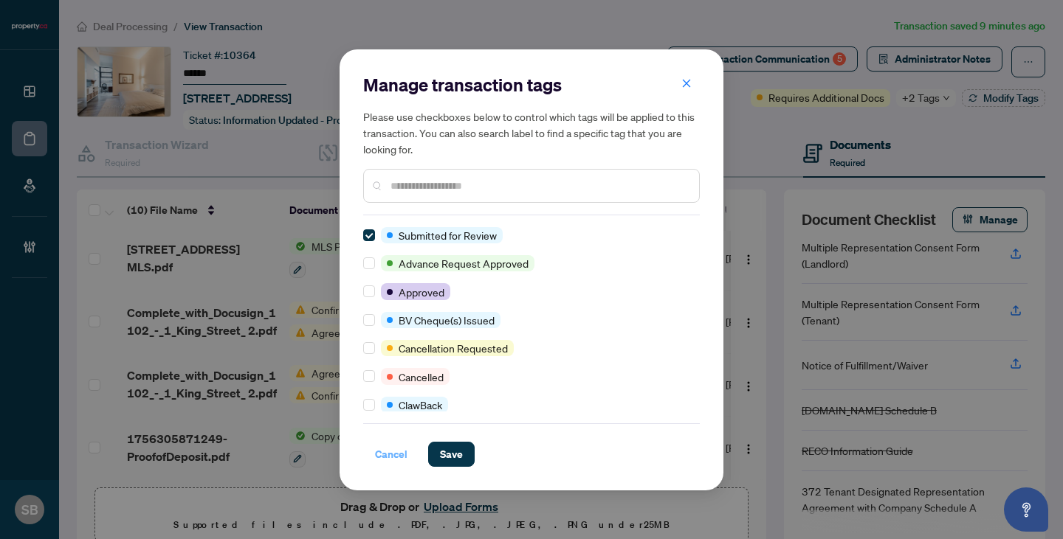
click at [387, 459] on span "Cancel" at bounding box center [391, 455] width 32 height 24
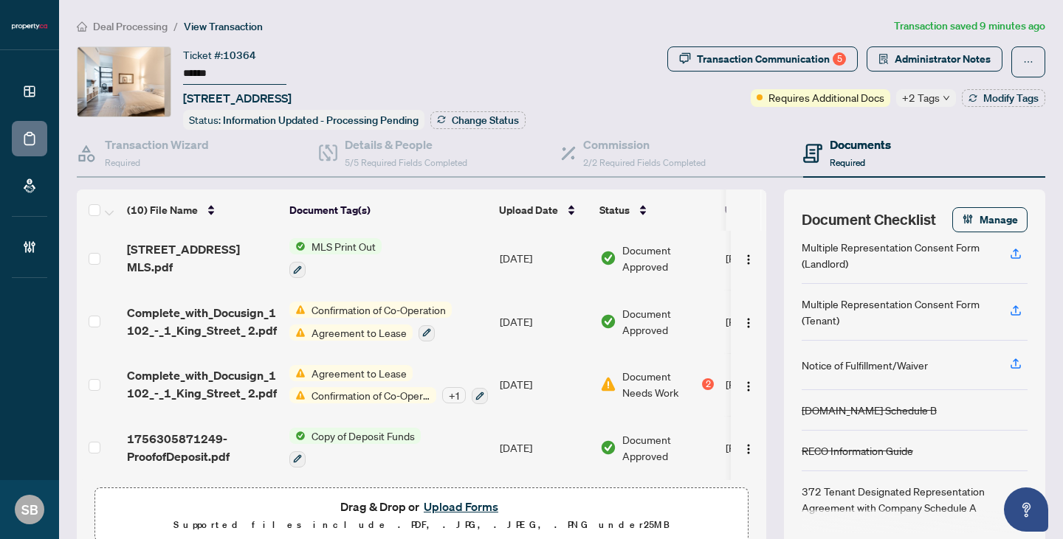
click at [939, 95] on div "+2 Tags" at bounding box center [926, 98] width 60 height 18
click at [906, 170] on div "Documents Required" at bounding box center [924, 154] width 242 height 48
click at [989, 93] on span "Modify Tags" at bounding box center [1010, 98] width 55 height 10
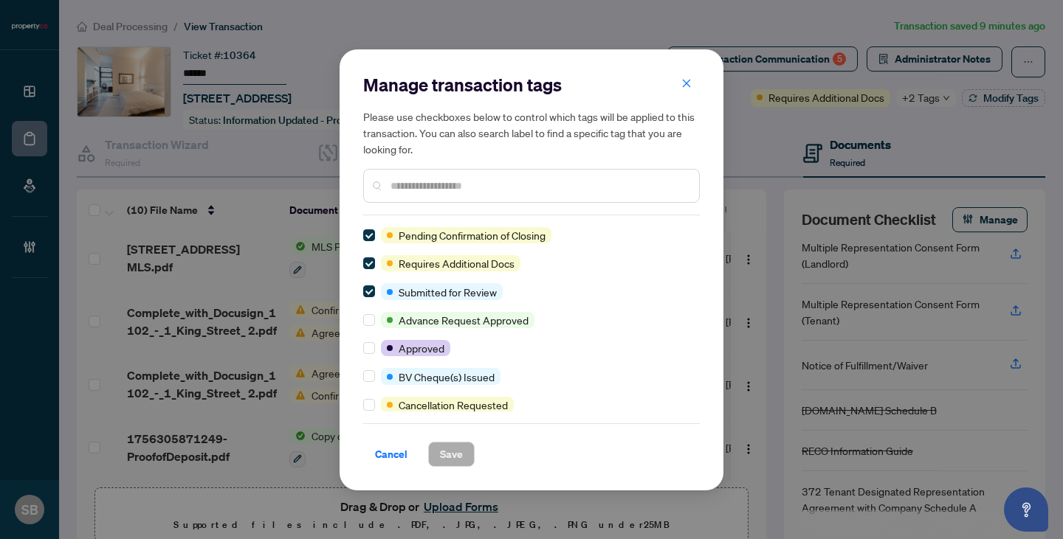
click at [603, 178] on input "text" at bounding box center [538, 186] width 297 height 16
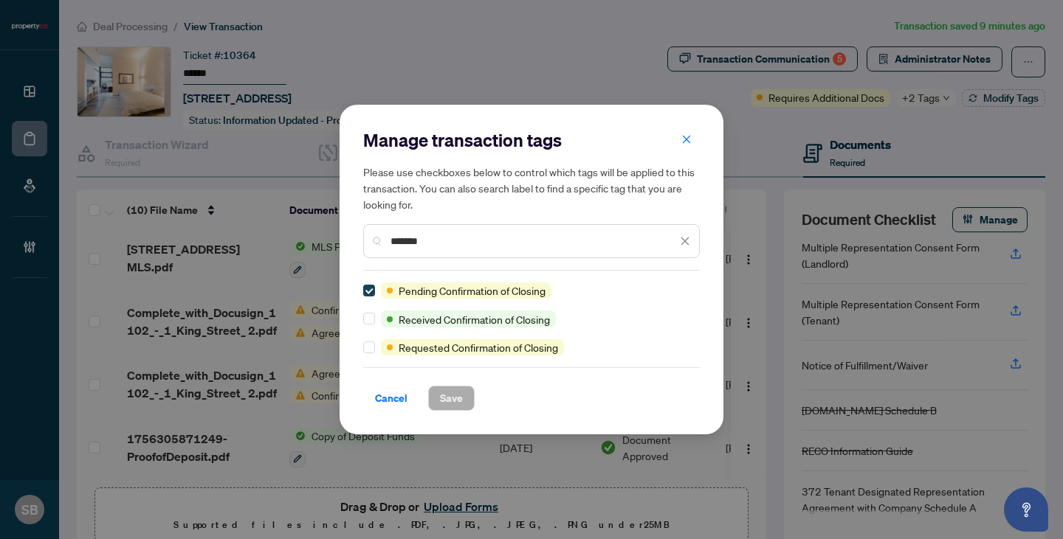
type input "*******"
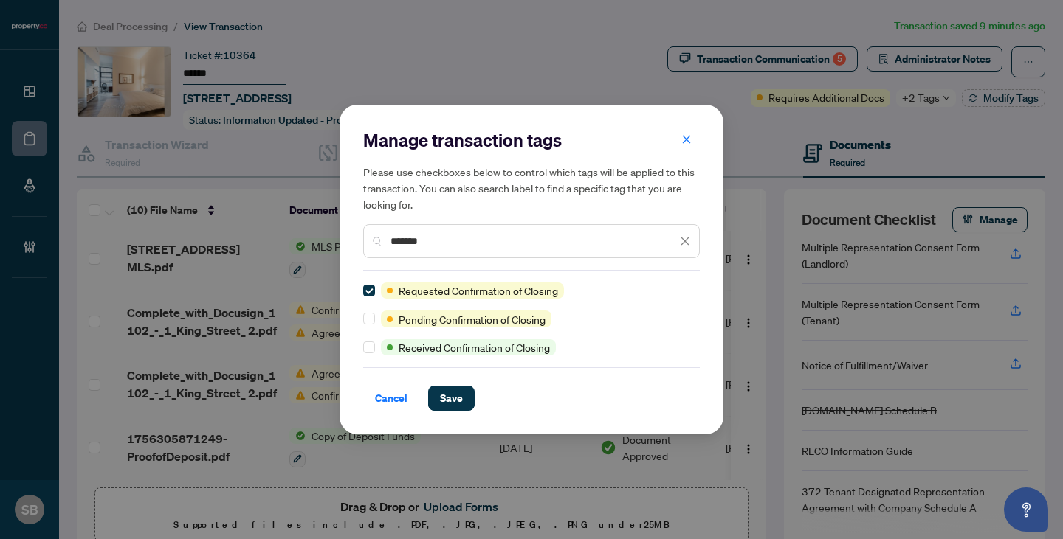
click at [421, 379] on div "Cancel Save" at bounding box center [531, 389] width 336 height 44
click at [448, 396] on span "Save" at bounding box center [451, 399] width 23 height 24
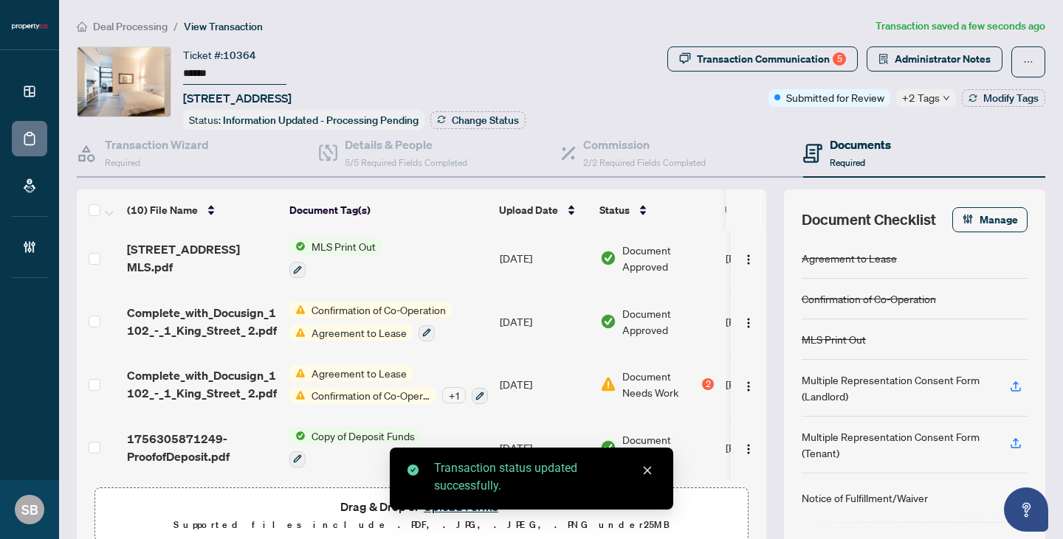
click at [325, 31] on ol "Deal Processing / View Transaction" at bounding box center [473, 26] width 792 height 17
click at [160, 27] on span "Deal Processing" at bounding box center [130, 26] width 75 height 13
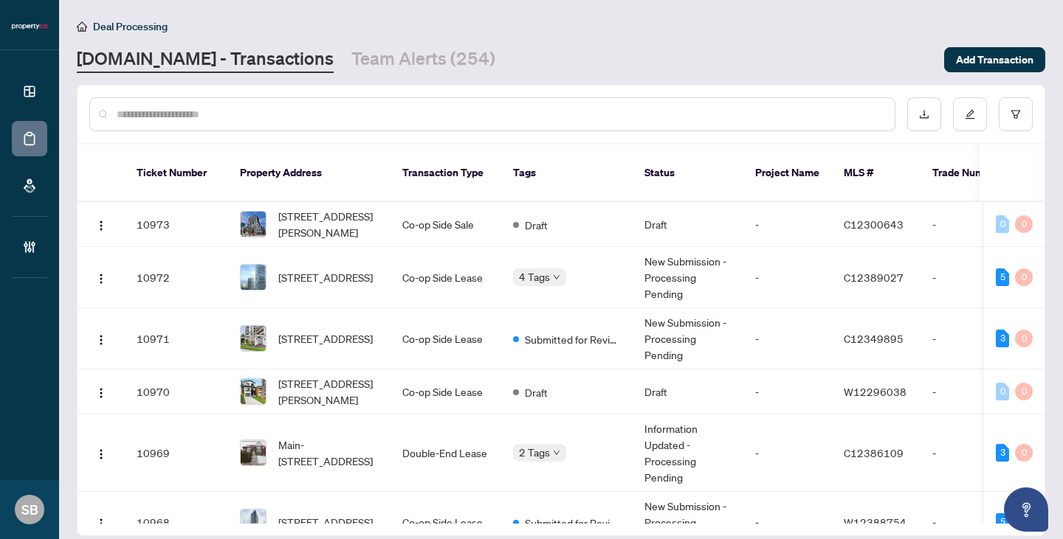
click at [439, 103] on div at bounding box center [492, 114] width 806 height 34
click at [436, 112] on input "text" at bounding box center [500, 114] width 766 height 16
paste input "******"
type input "******"
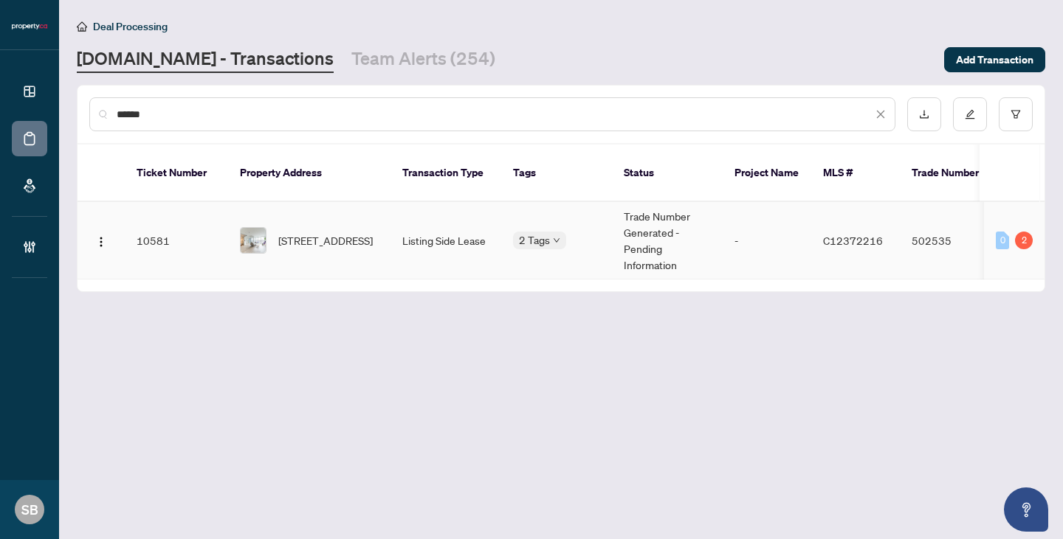
click at [422, 208] on td "Listing Side Lease" at bounding box center [445, 240] width 111 height 77
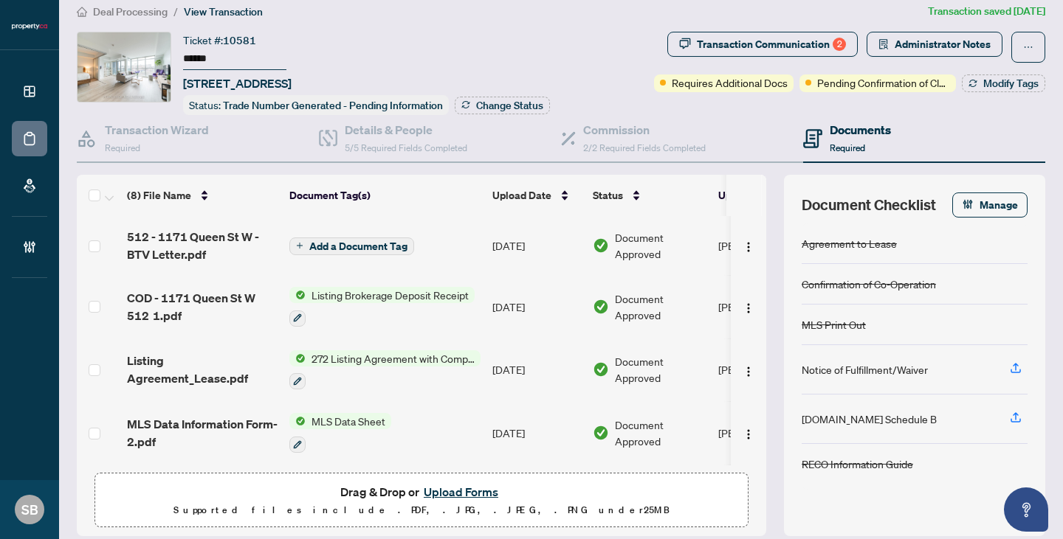
scroll to position [1, 0]
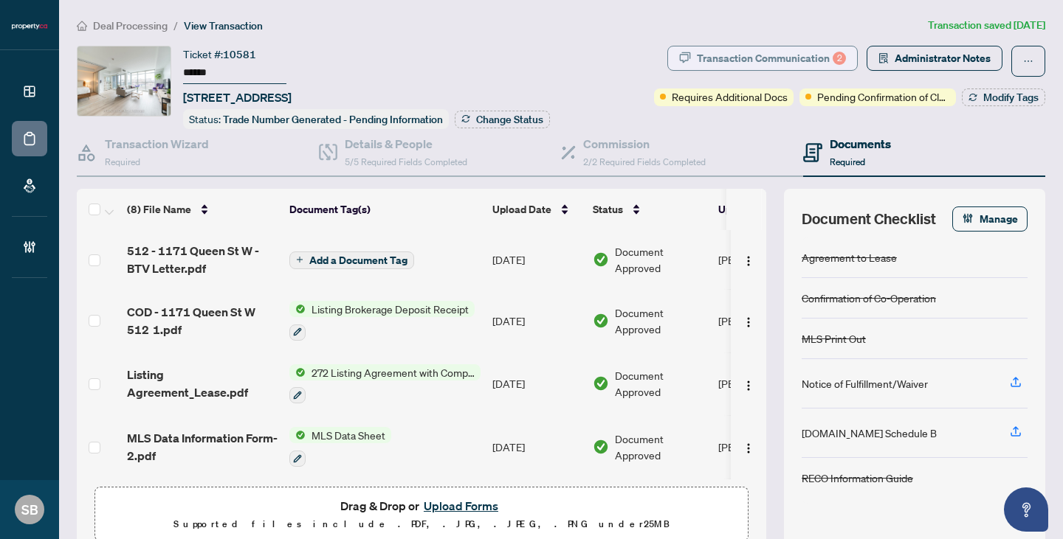
click at [830, 57] on div "Transaction Communication 2" at bounding box center [771, 58] width 149 height 24
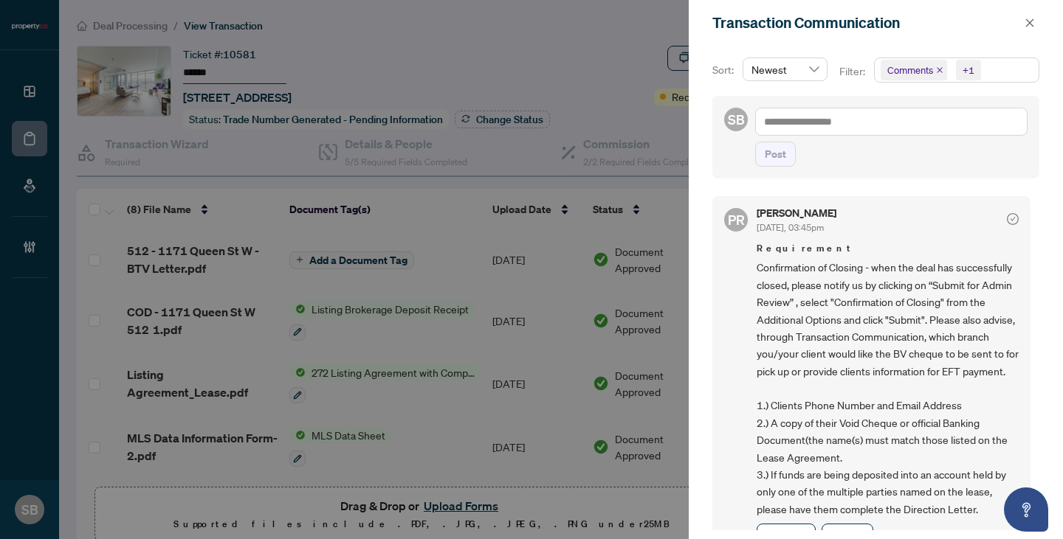
scroll to position [384, 0]
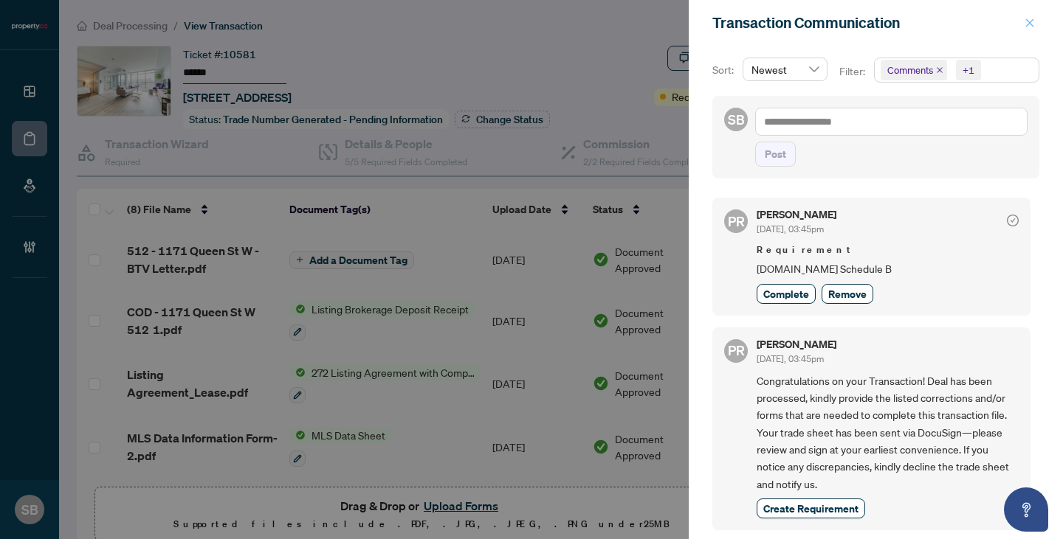
click at [1031, 24] on icon "close" at bounding box center [1029, 23] width 10 height 10
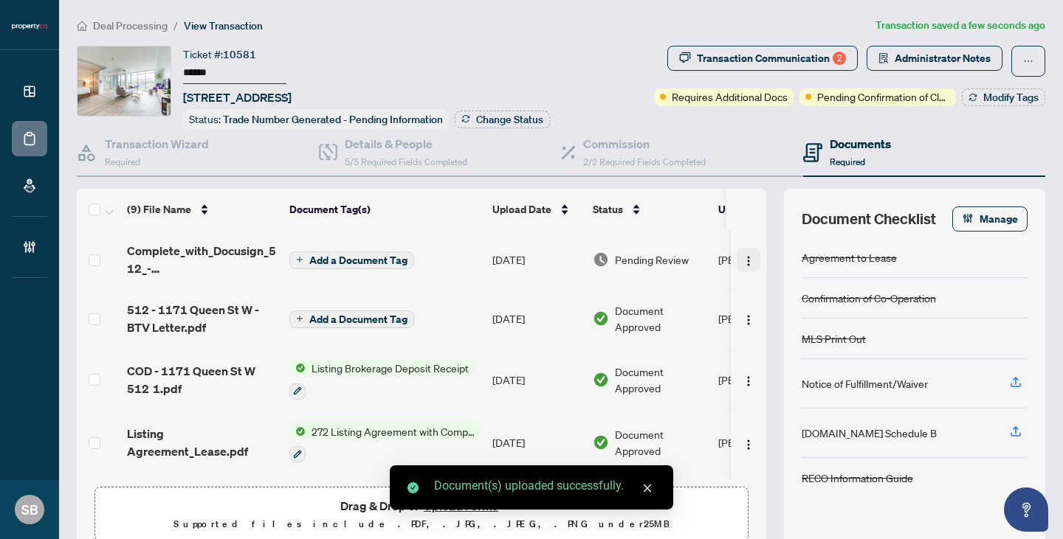
click at [736, 258] on button "button" at bounding box center [748, 260] width 24 height 24
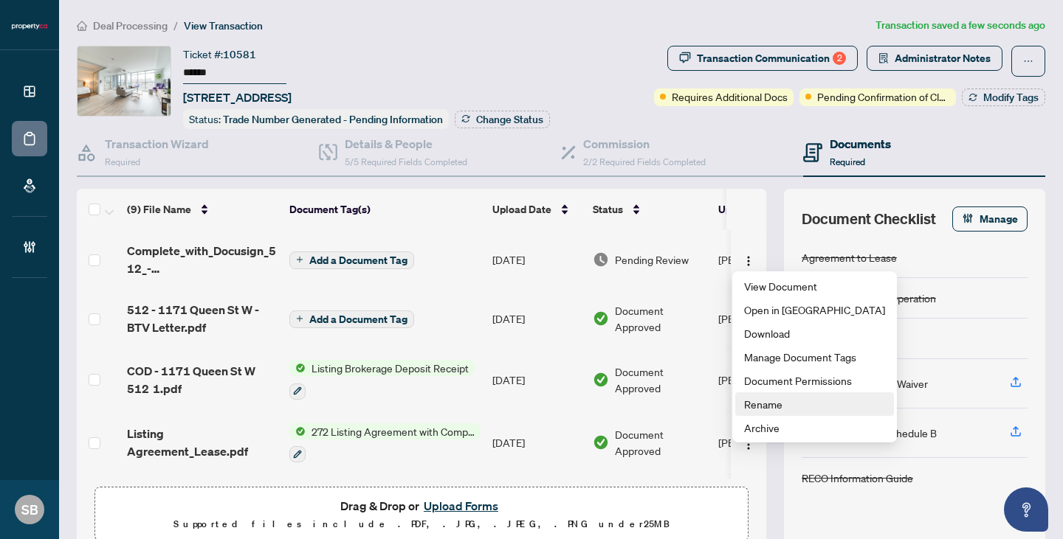
click at [787, 409] on span "Rename" at bounding box center [814, 404] width 141 height 16
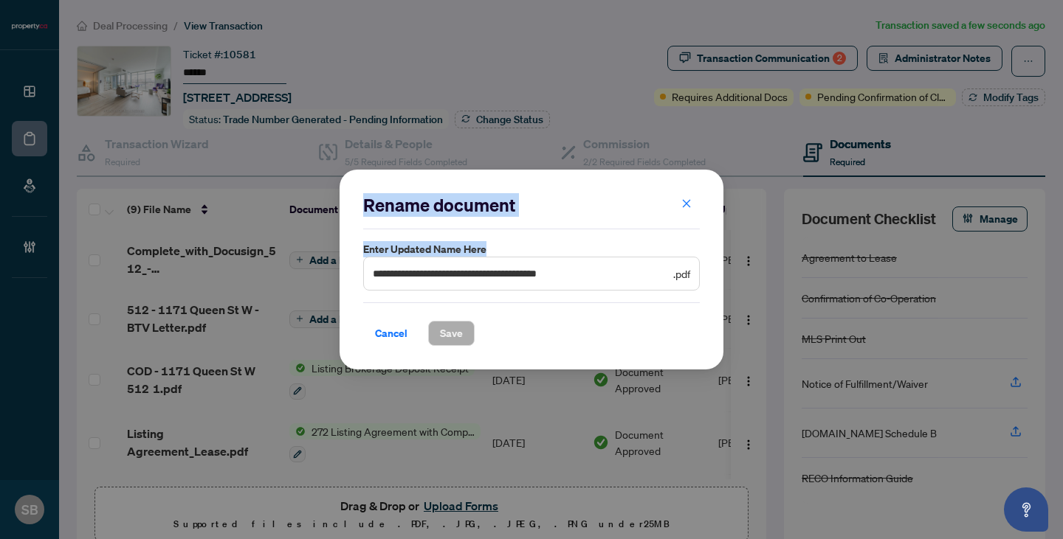
drag, startPoint x: 499, startPoint y: 256, endPoint x: 238, endPoint y: 180, distance: 271.3
click at [238, 180] on div "**********" at bounding box center [531, 269] width 1063 height 539
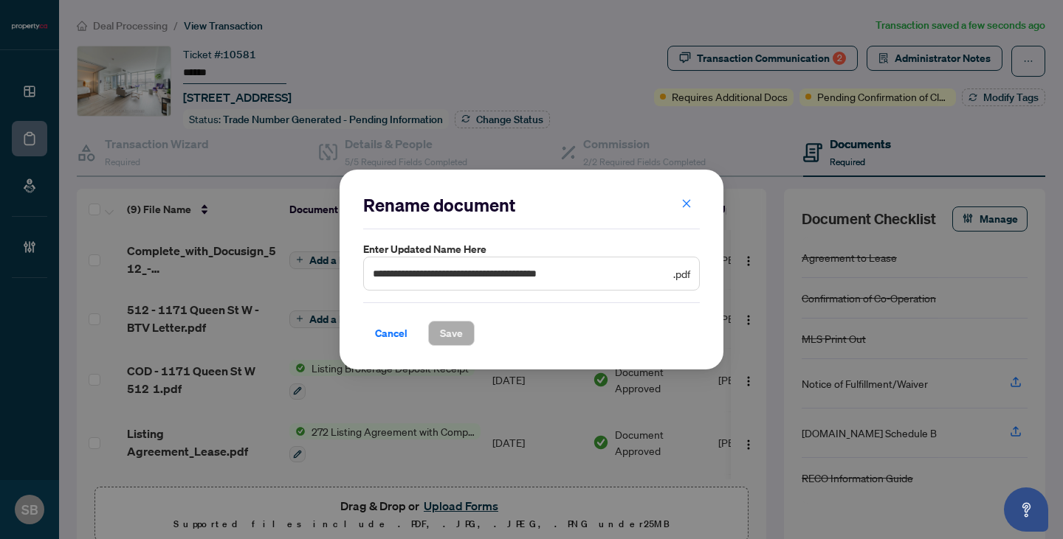
click at [623, 264] on span "**********" at bounding box center [531, 274] width 336 height 34
drag, startPoint x: 616, startPoint y: 277, endPoint x: 206, endPoint y: 215, distance: 414.8
click at [206, 220] on div "**********" at bounding box center [531, 269] width 1063 height 539
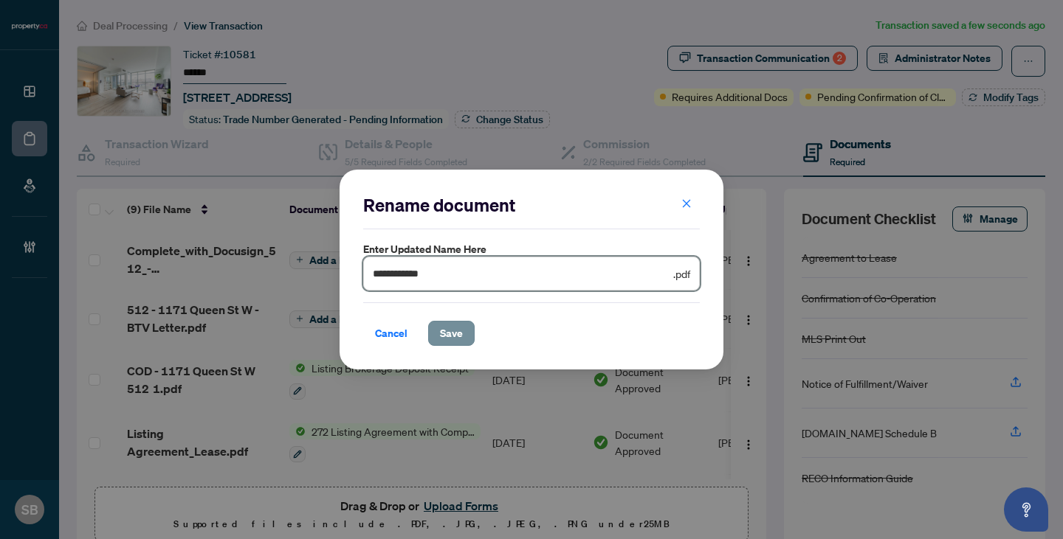
type input "**********"
click at [460, 335] on span "Save" at bounding box center [451, 334] width 23 height 24
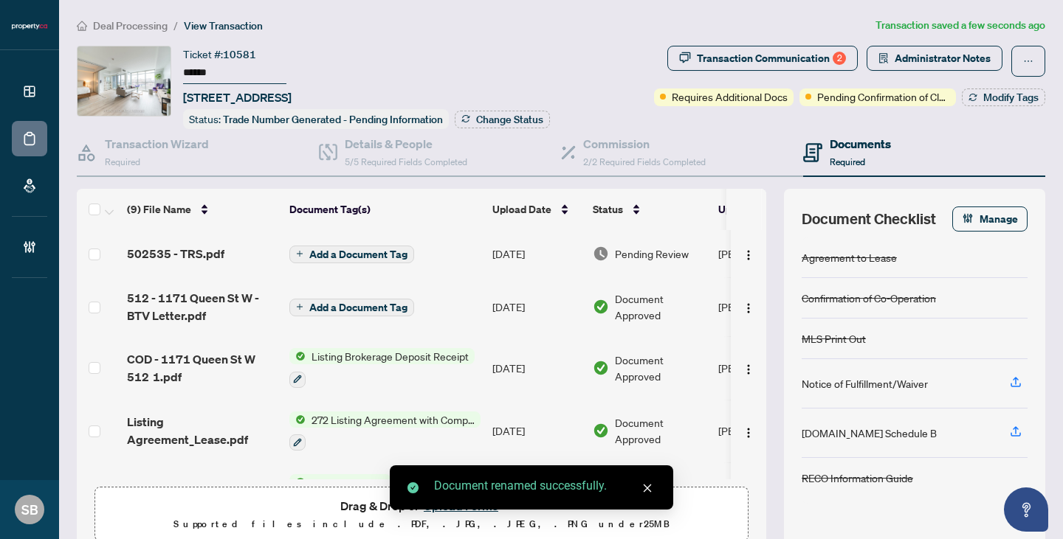
click at [374, 256] on span "Add a Document Tag" at bounding box center [358, 254] width 98 height 10
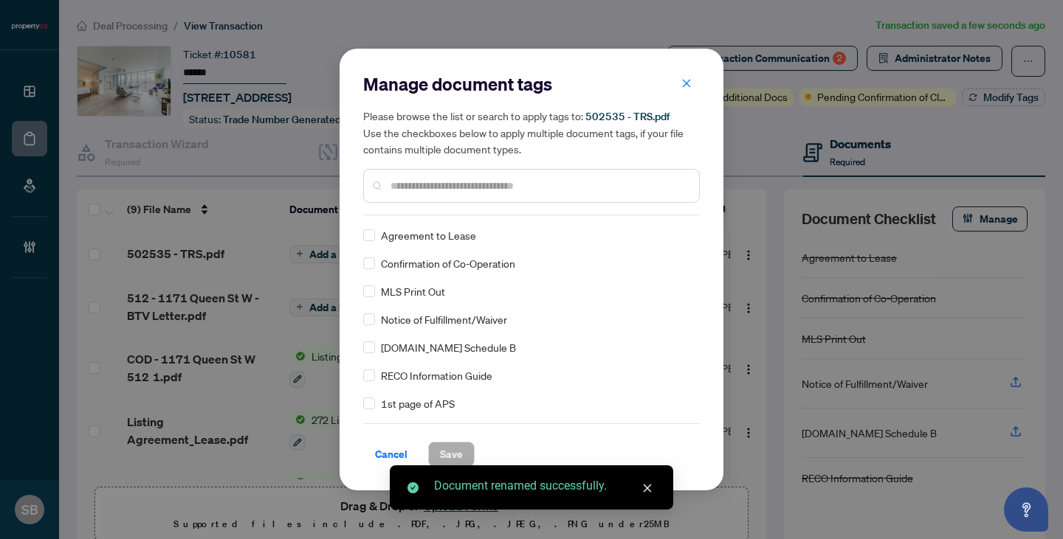
click at [452, 189] on input "text" at bounding box center [538, 186] width 297 height 16
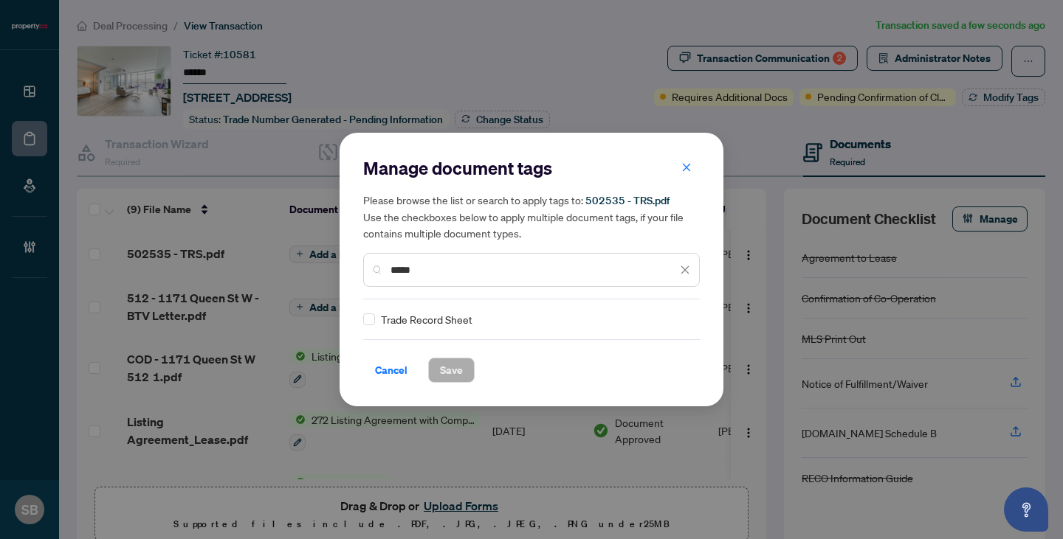
type input "*****"
click at [375, 319] on div "Trade Record Sheet" at bounding box center [527, 319] width 328 height 16
click at [675, 313] on div at bounding box center [676, 319] width 28 height 15
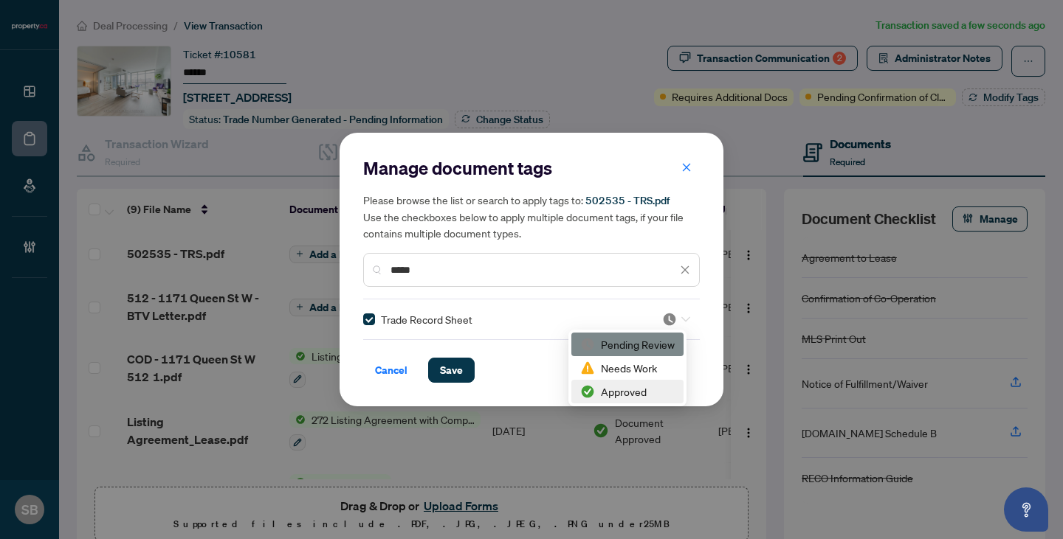
click at [623, 396] on div "Approved" at bounding box center [627, 392] width 94 height 16
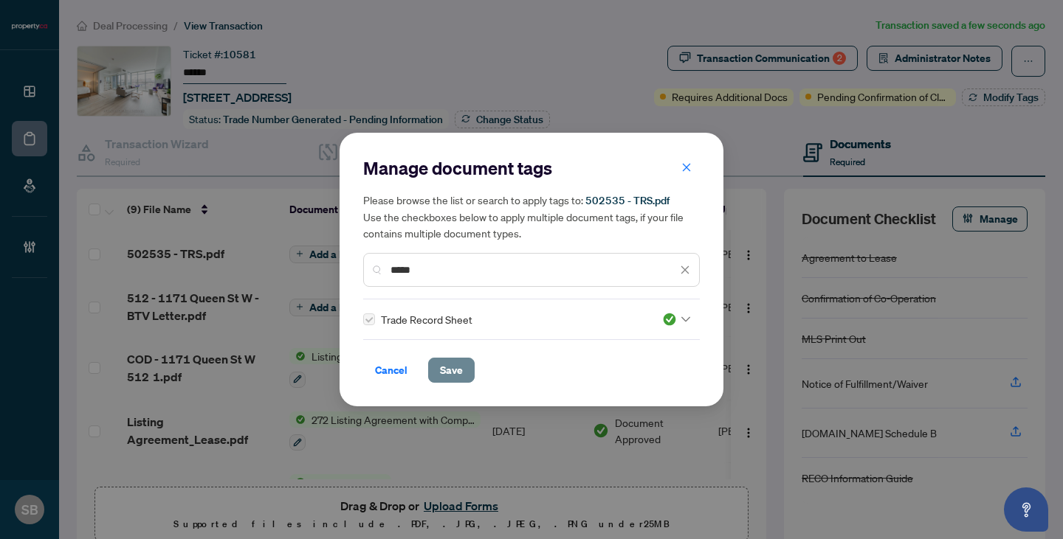
click at [460, 367] on span "Save" at bounding box center [451, 371] width 23 height 24
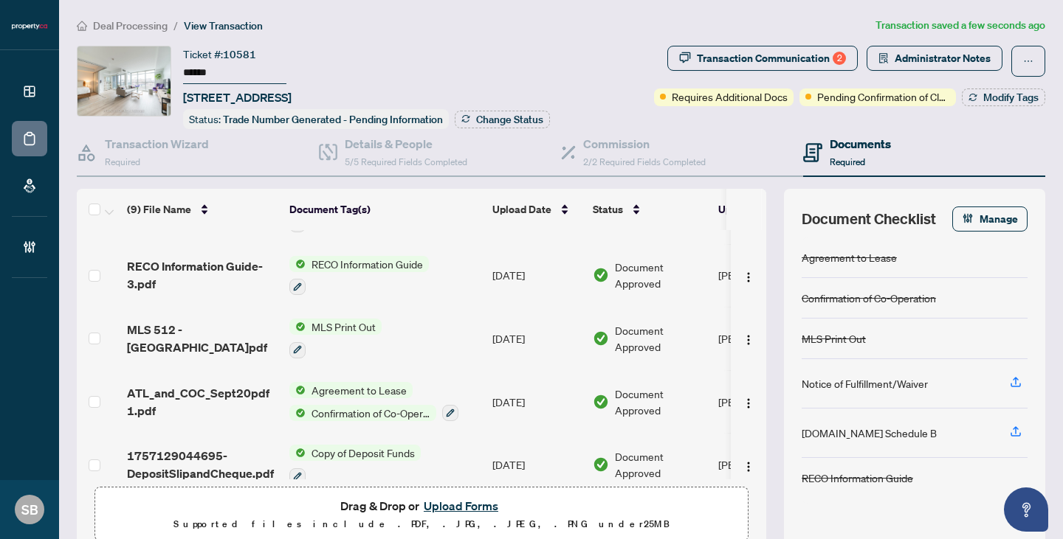
scroll to position [315, 0]
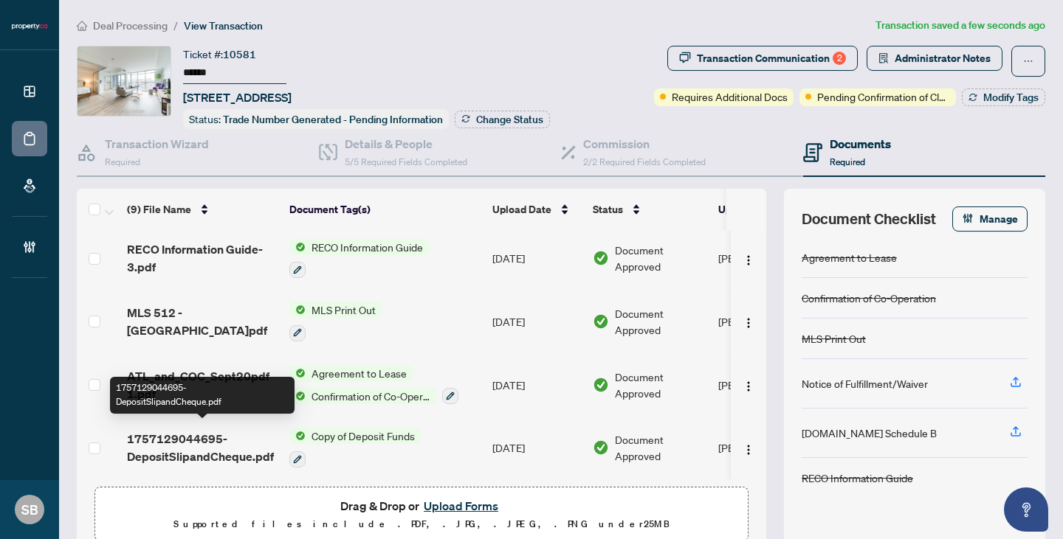
click at [217, 439] on span "1757129044695-DepositSlipandCheque.pdf" at bounding box center [202, 447] width 151 height 35
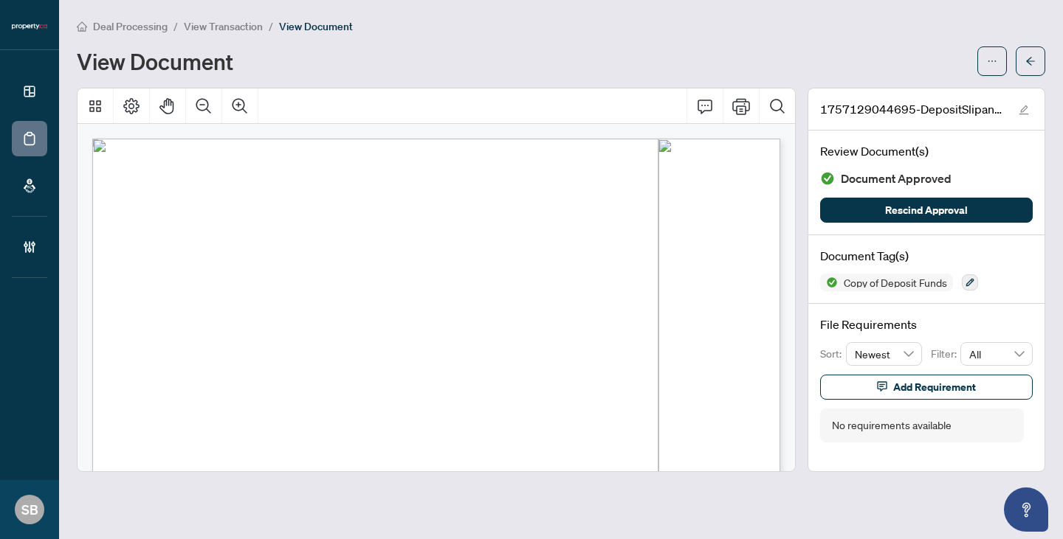
scroll to position [173, 0]
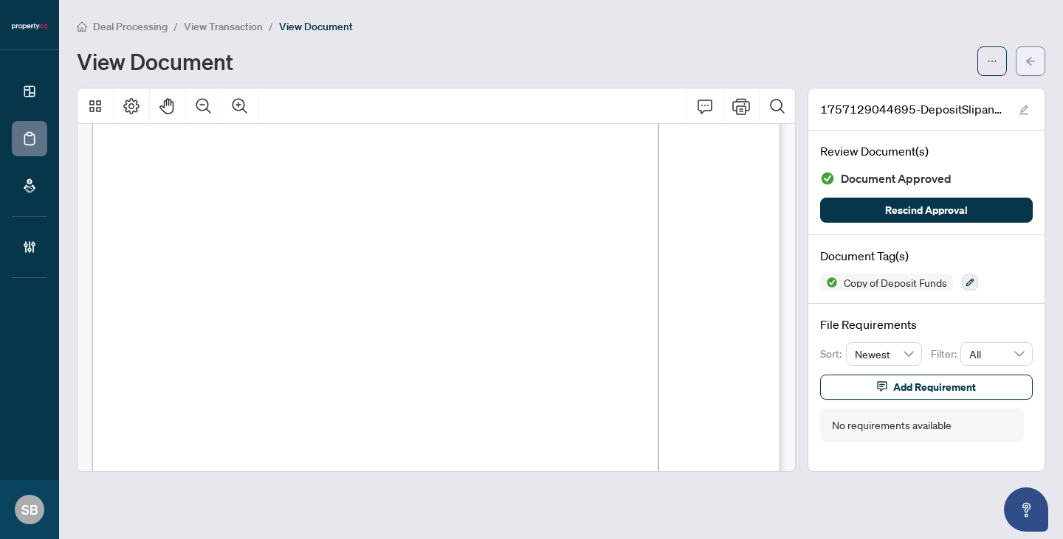
click at [1033, 69] on span "button" at bounding box center [1030, 61] width 10 height 24
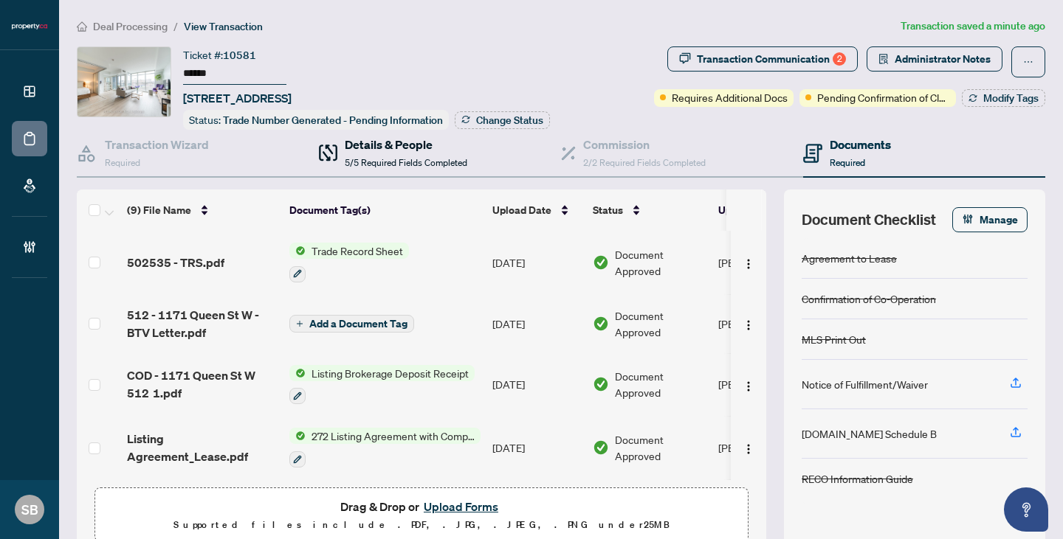
click at [379, 159] on span "5/5 Required Fields Completed" at bounding box center [406, 162] width 122 height 11
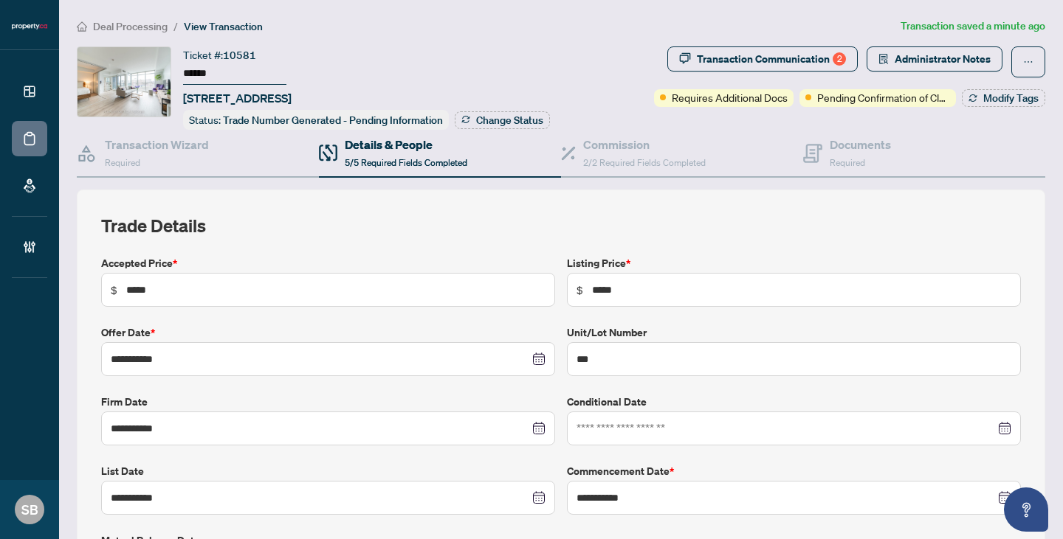
click at [114, 27] on span "Deal Processing" at bounding box center [130, 26] width 75 height 13
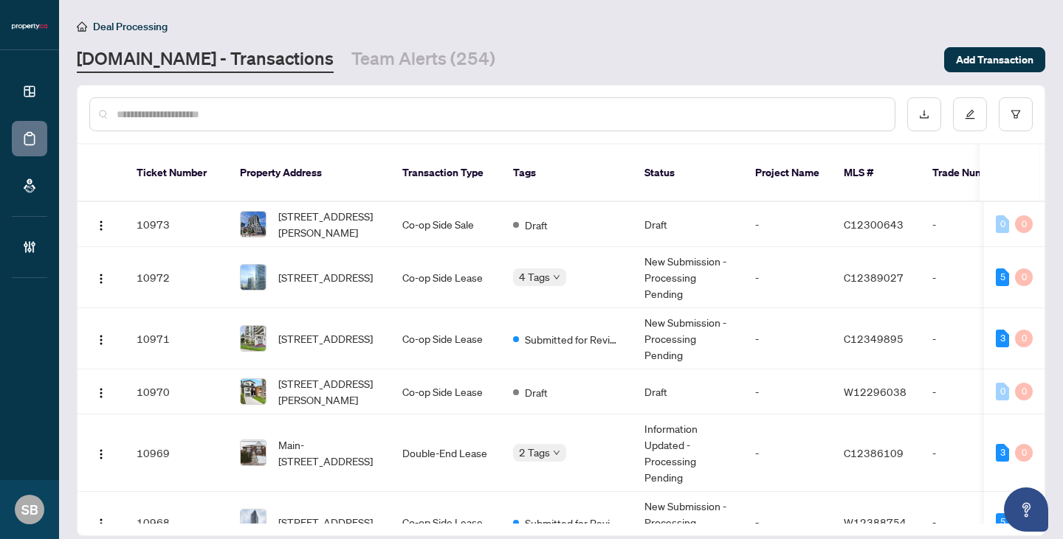
click at [169, 114] on input "text" at bounding box center [500, 114] width 766 height 16
paste input "******"
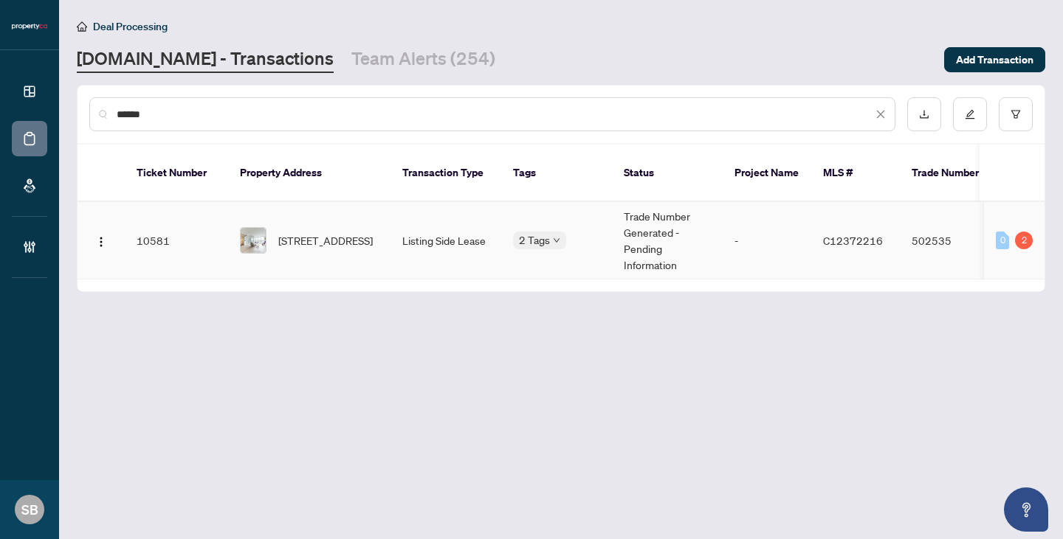
type input "******"
click at [288, 232] on span "[STREET_ADDRESS]" at bounding box center [325, 240] width 94 height 16
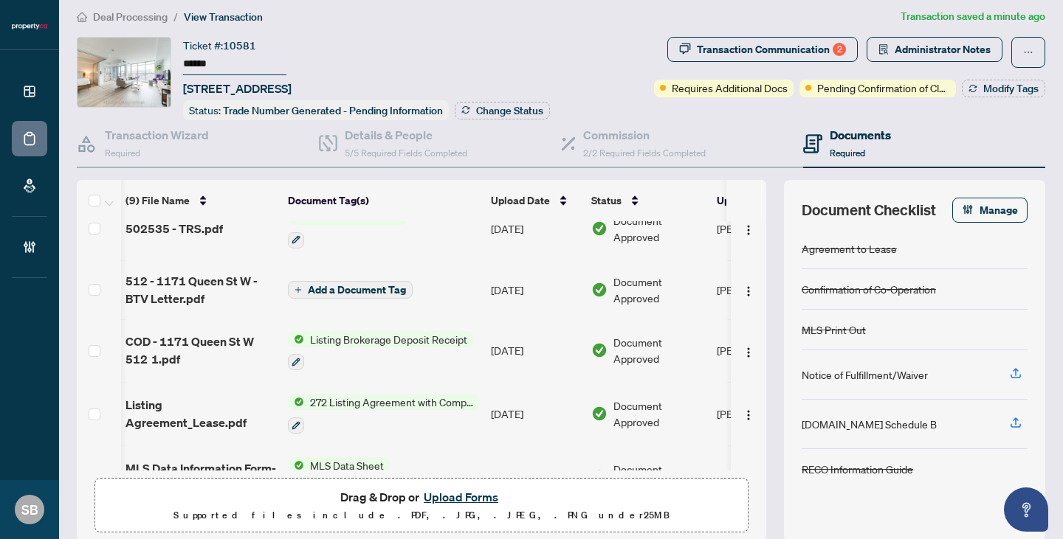
scroll to position [0, 1]
